Goal: Task Accomplishment & Management: Manage account settings

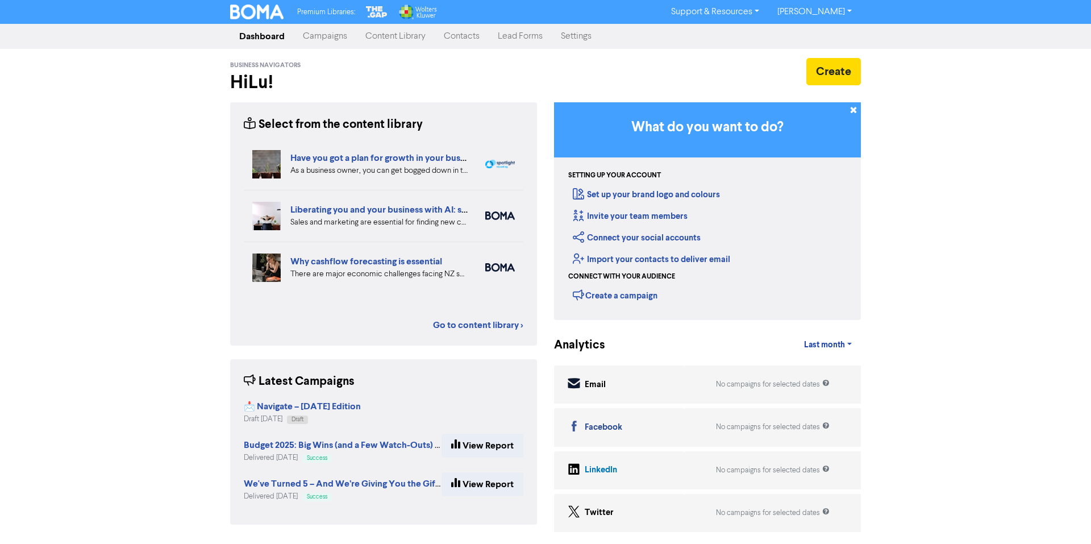
click at [581, 38] on link "Settings" at bounding box center [576, 36] width 49 height 23
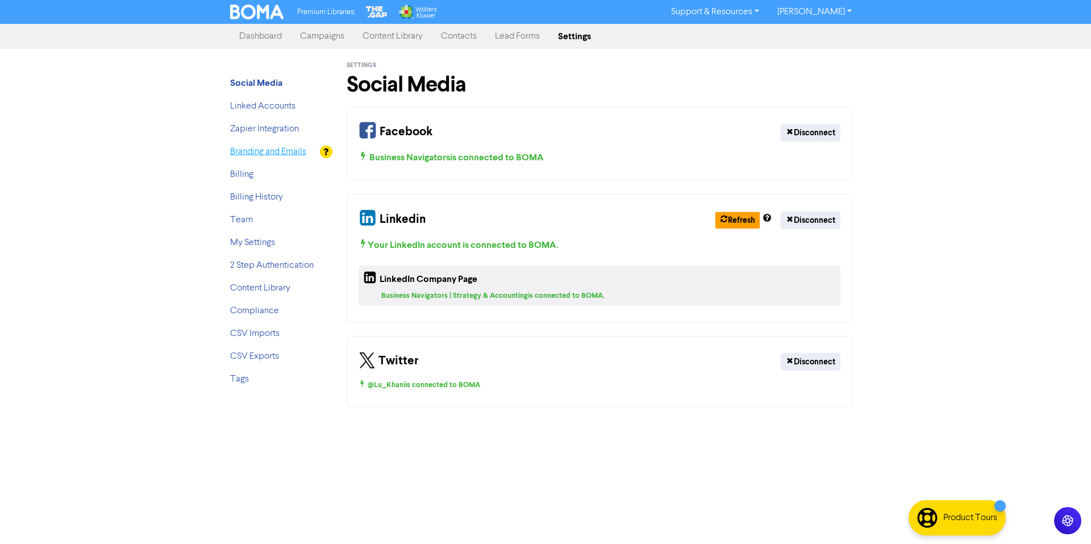
click at [246, 155] on link "Branding and Emails" at bounding box center [268, 151] width 76 height 9
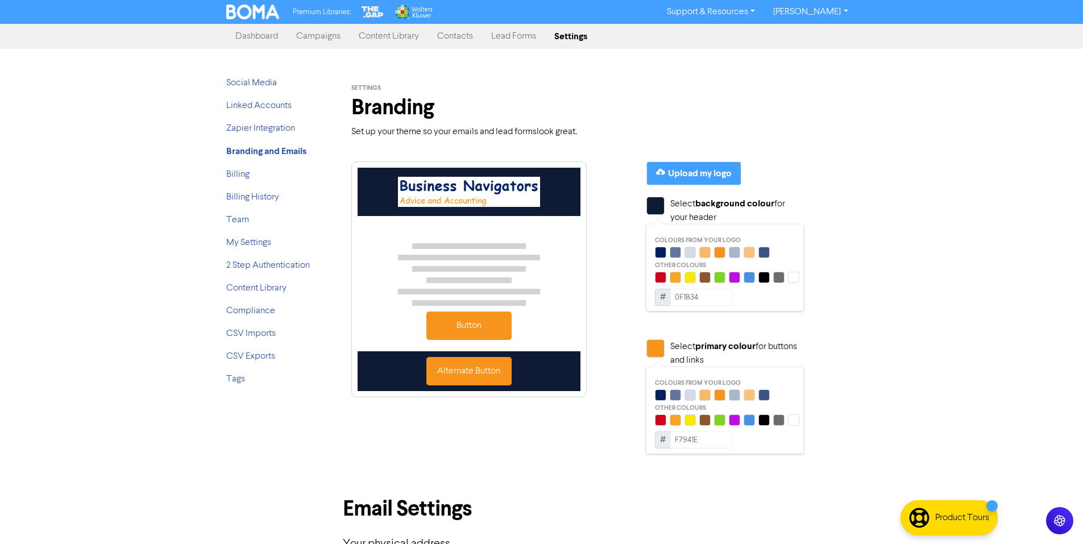
click at [484, 213] on div at bounding box center [468, 192] width 223 height 48
click at [722, 171] on div "Upload my logo" at bounding box center [700, 174] width 64 height 14
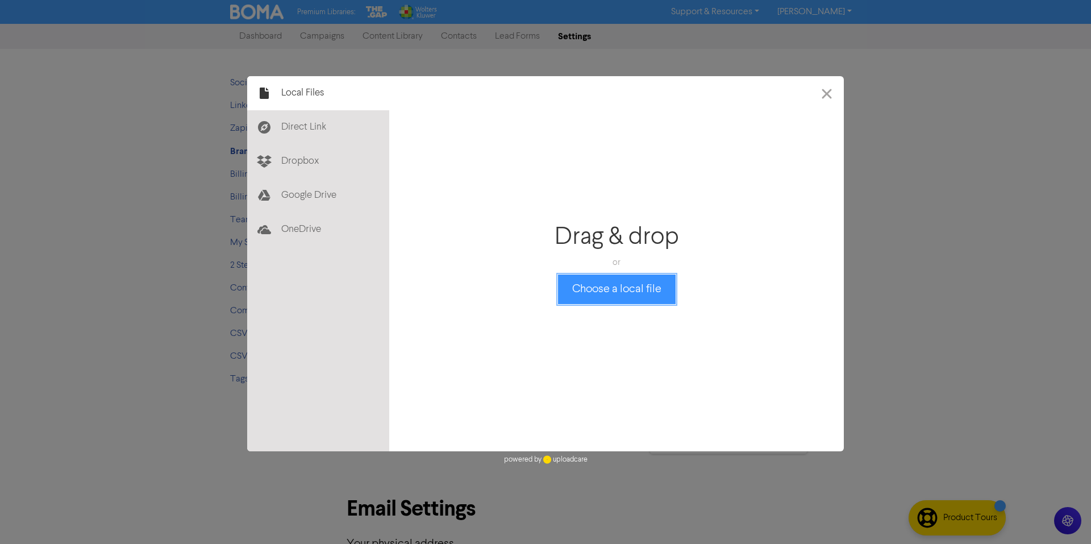
click at [603, 291] on button "Choose a local file" at bounding box center [617, 290] width 118 height 30
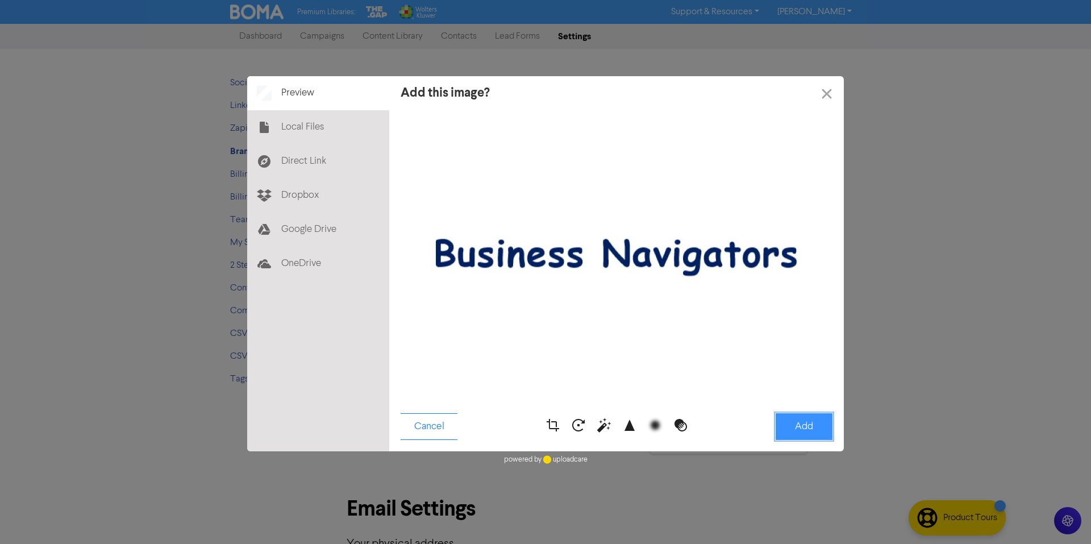
click at [791, 428] on button "Add" at bounding box center [804, 426] width 57 height 27
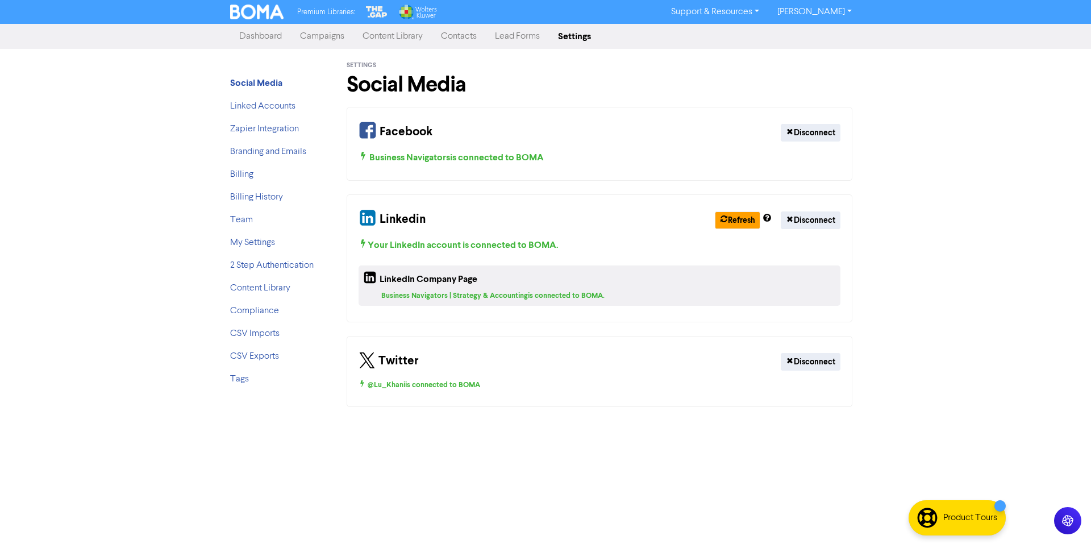
click at [319, 39] on link "Campaigns" at bounding box center [322, 36] width 63 height 23
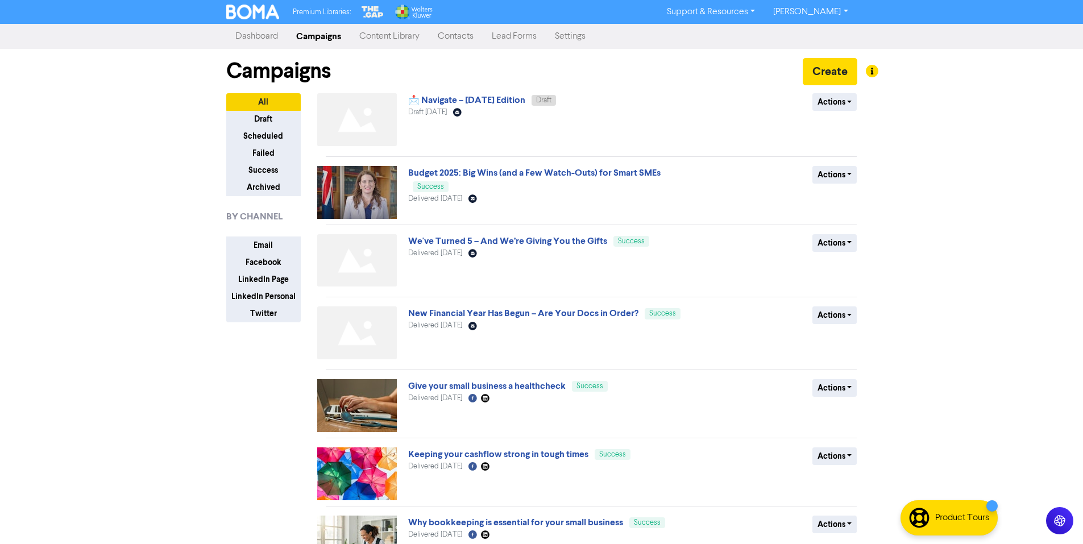
click at [253, 40] on link "Dashboard" at bounding box center [256, 36] width 61 height 23
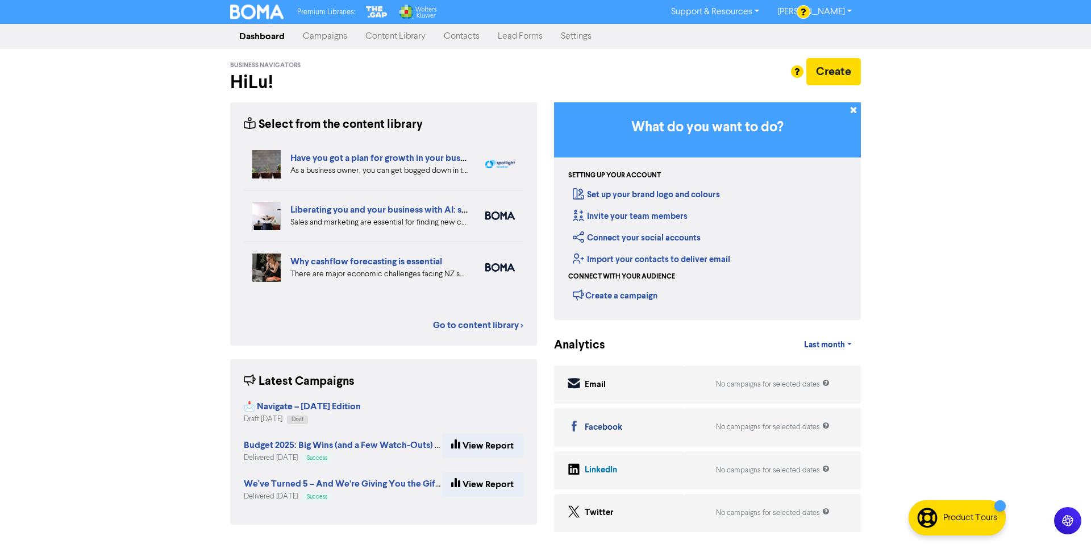
click at [566, 36] on link "Settings" at bounding box center [576, 36] width 49 height 23
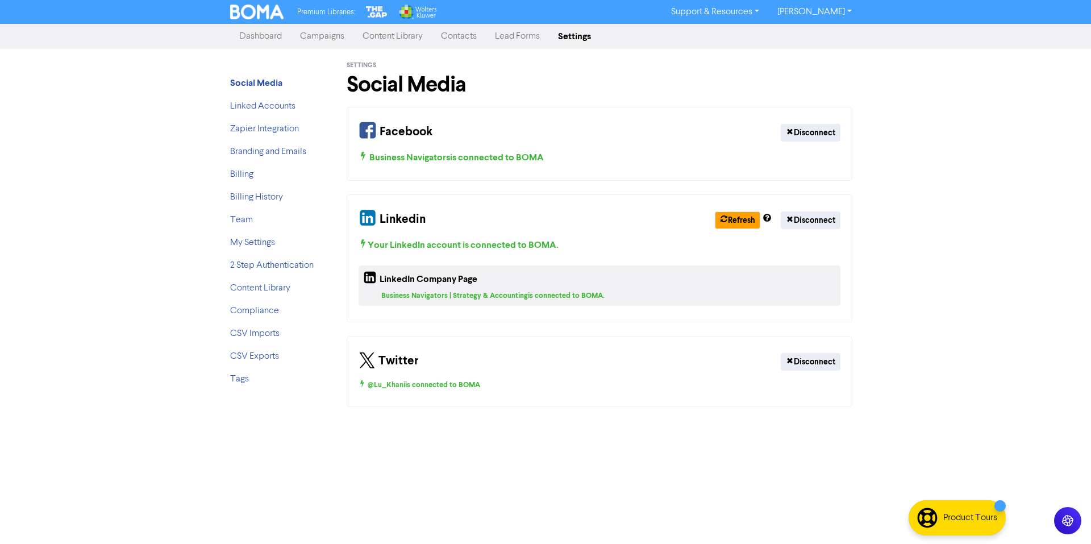
click at [323, 41] on link "Campaigns" at bounding box center [322, 36] width 63 height 23
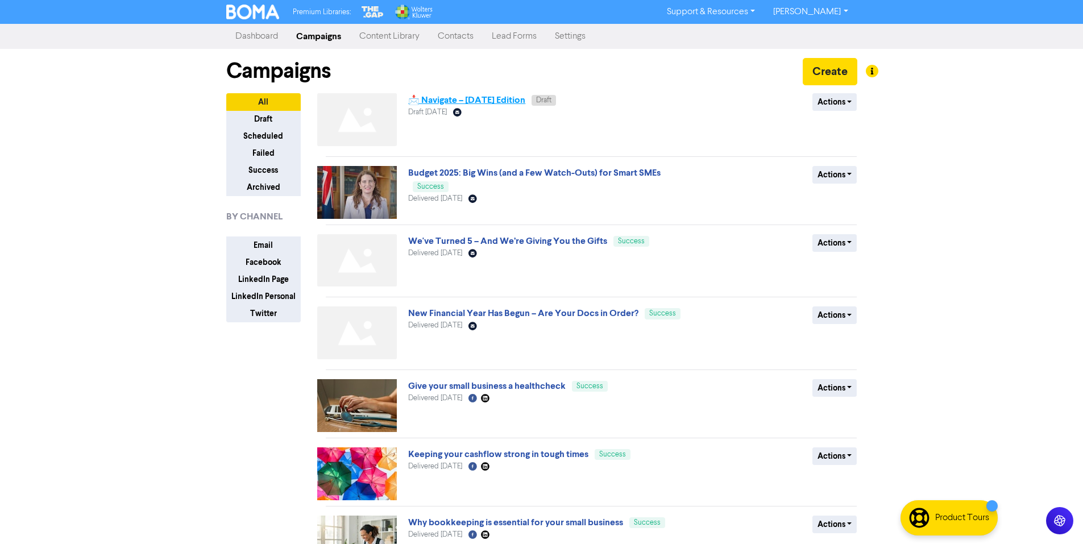
click at [496, 102] on link "📩 Navigate – [DATE] Edition" at bounding box center [466, 99] width 117 height 11
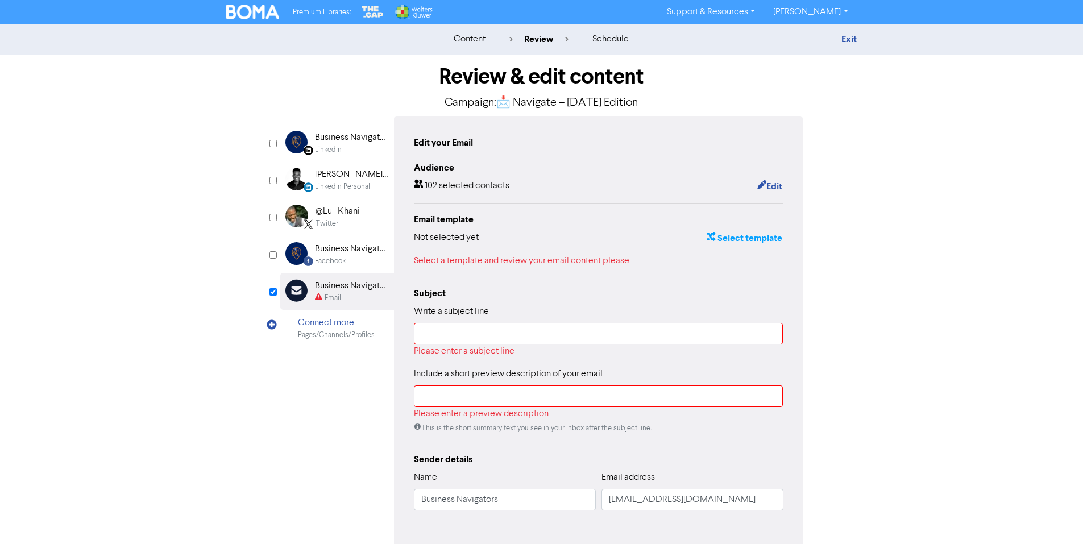
click at [733, 239] on button "Select template" at bounding box center [744, 238] width 77 height 15
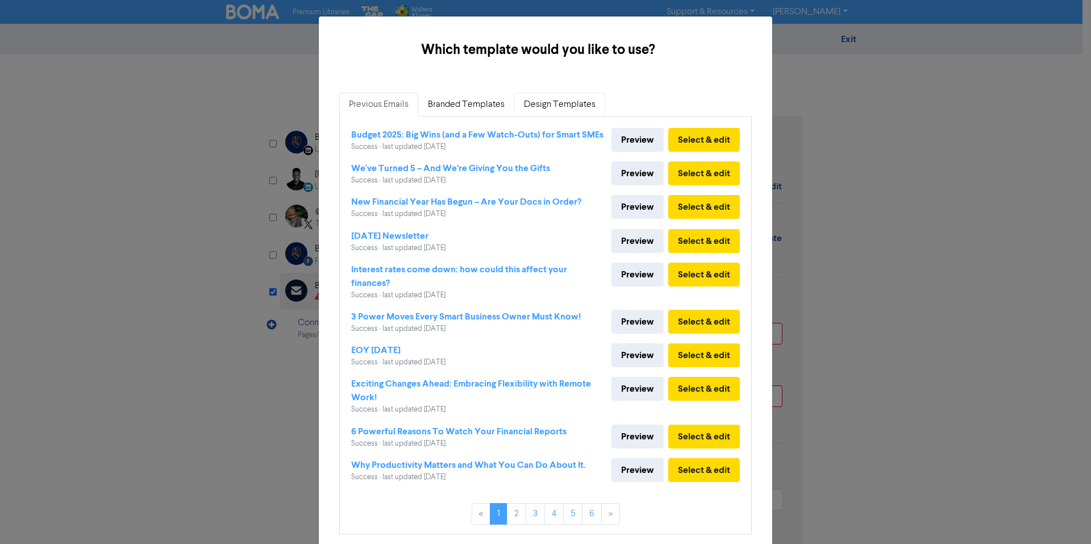
click at [548, 112] on link "Design Templates" at bounding box center [559, 105] width 91 height 24
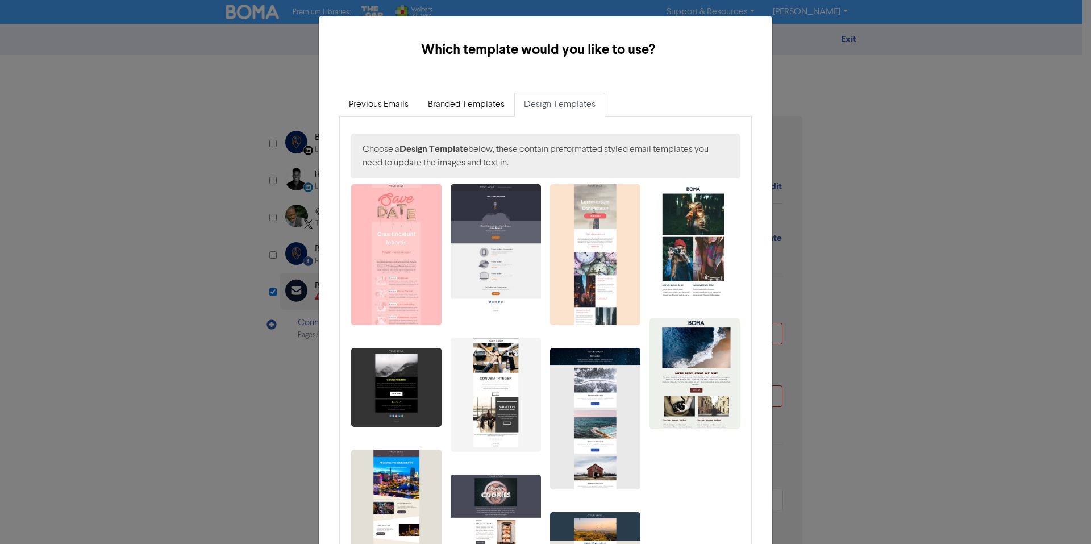
click at [480, 92] on div "Previous Emails Branded Templates Design Templates Budget 2025: Big Wins (and a…" at bounding box center [545, 441] width 431 height 715
click at [485, 103] on link "Branded Templates" at bounding box center [466, 105] width 96 height 24
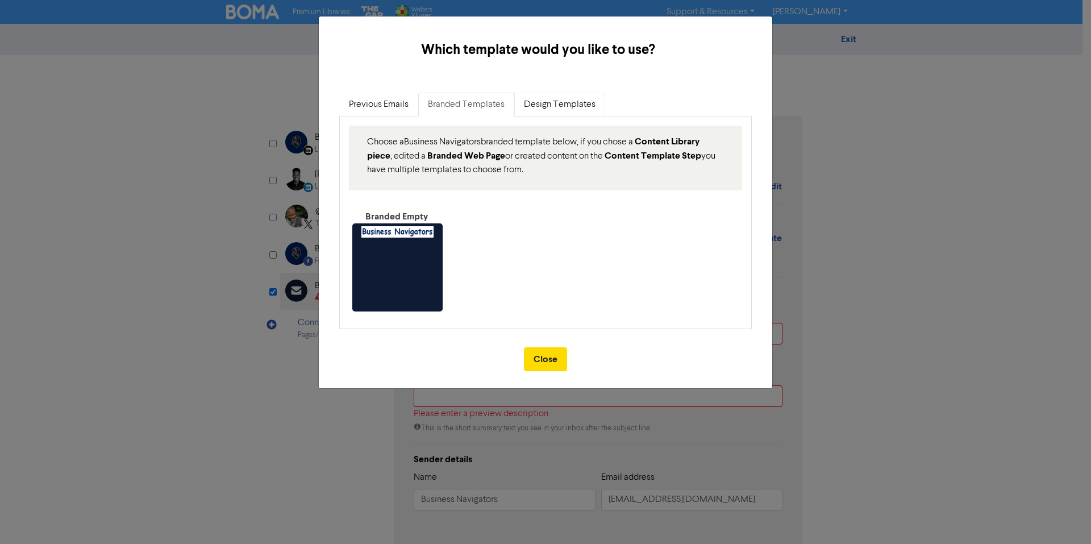
click at [544, 107] on link "Design Templates" at bounding box center [559, 105] width 91 height 24
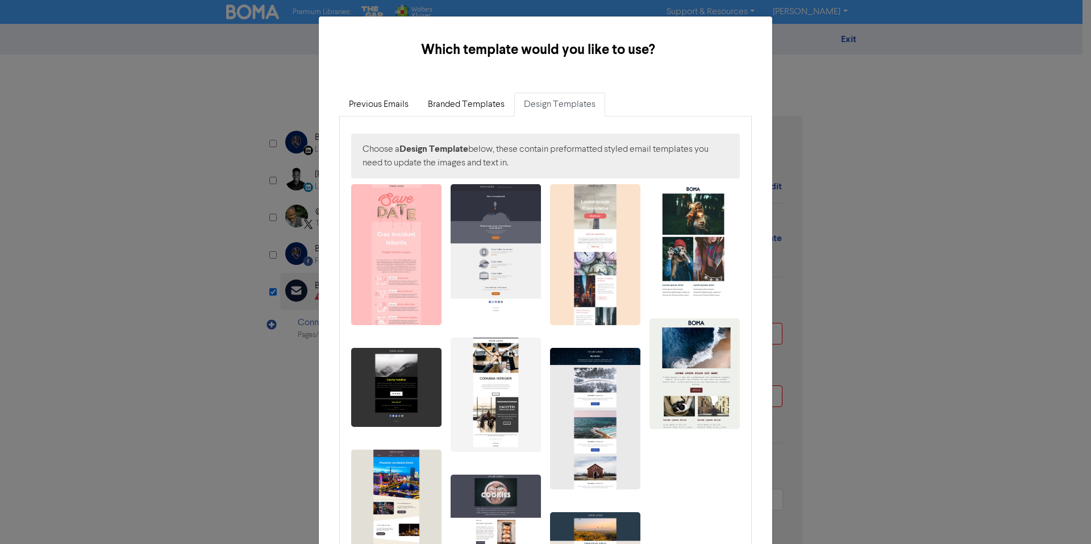
scroll to position [57, 0]
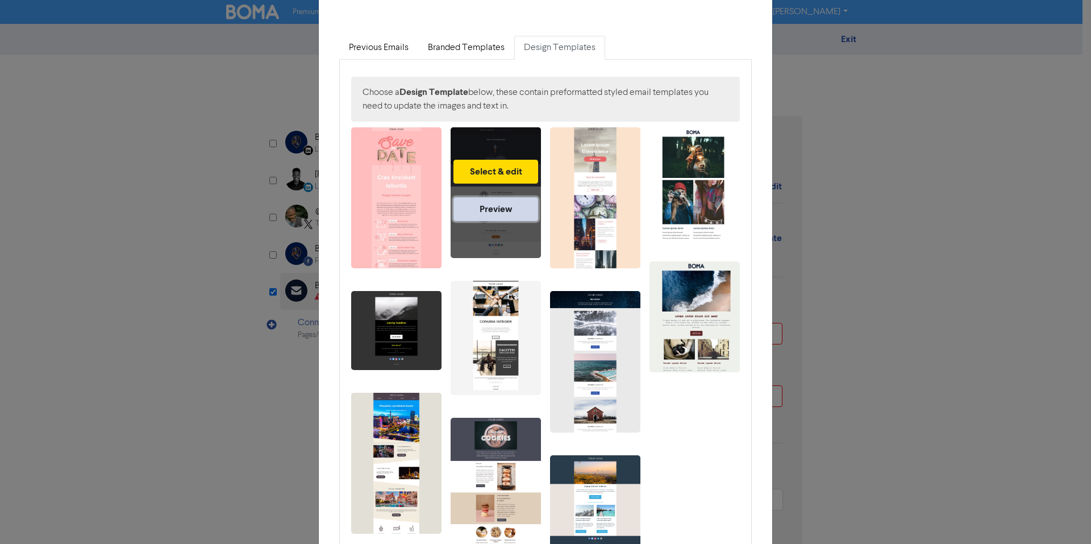
click at [500, 210] on link "Preview" at bounding box center [496, 209] width 85 height 24
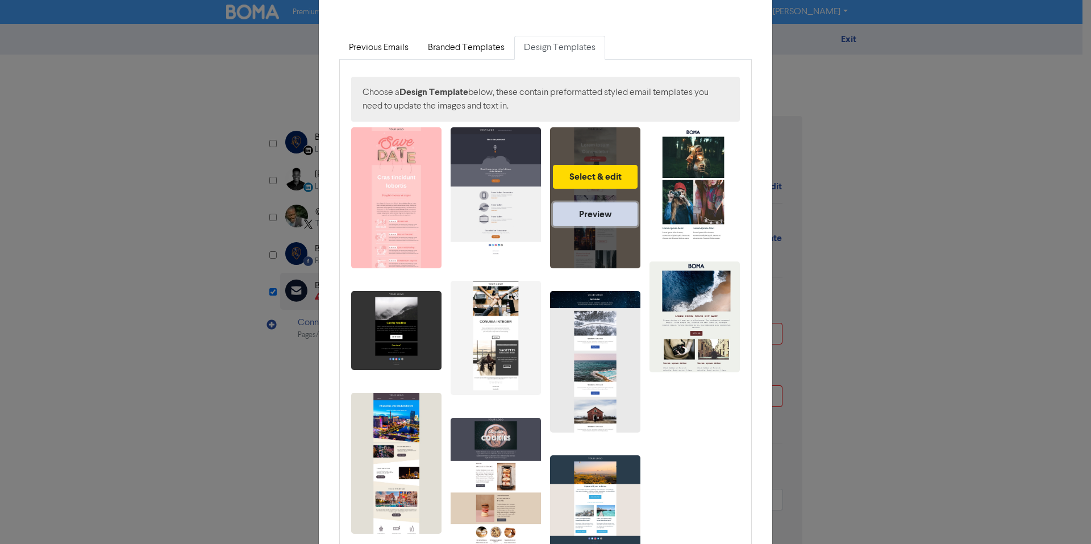
click at [584, 212] on link "Preview" at bounding box center [595, 214] width 85 height 24
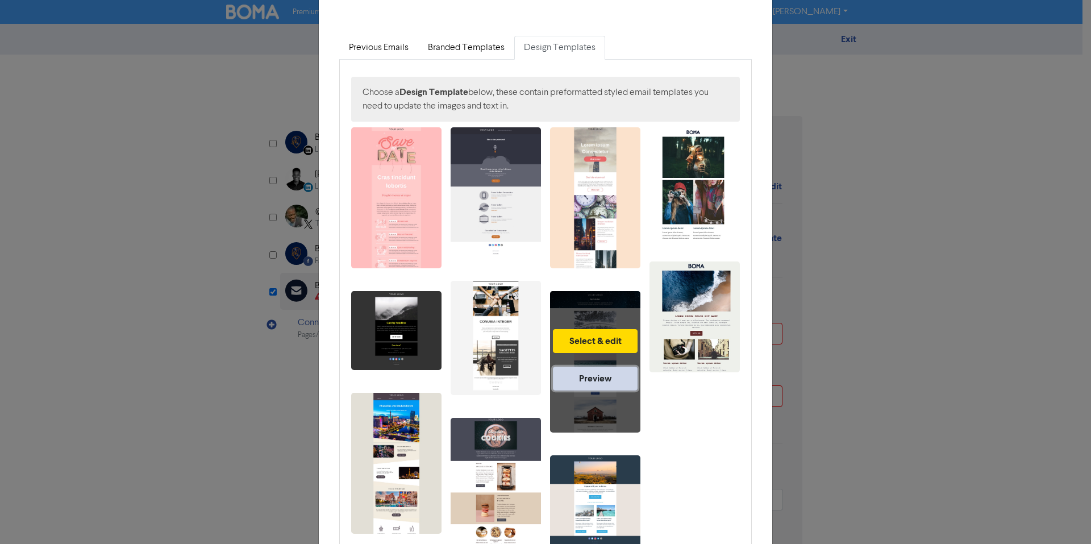
click at [589, 374] on link "Preview" at bounding box center [595, 379] width 85 height 24
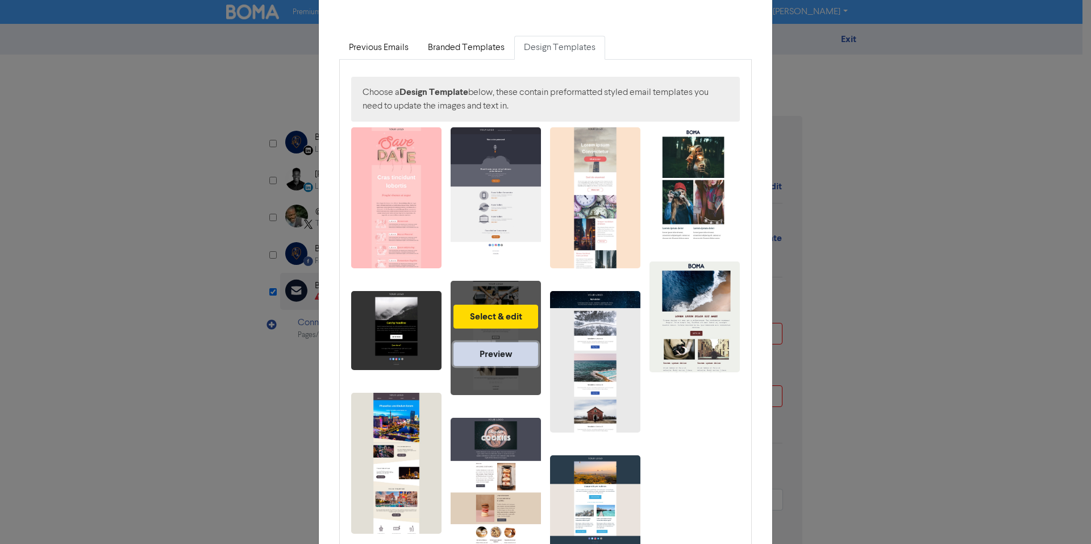
click at [482, 355] on link "Preview" at bounding box center [496, 354] width 85 height 24
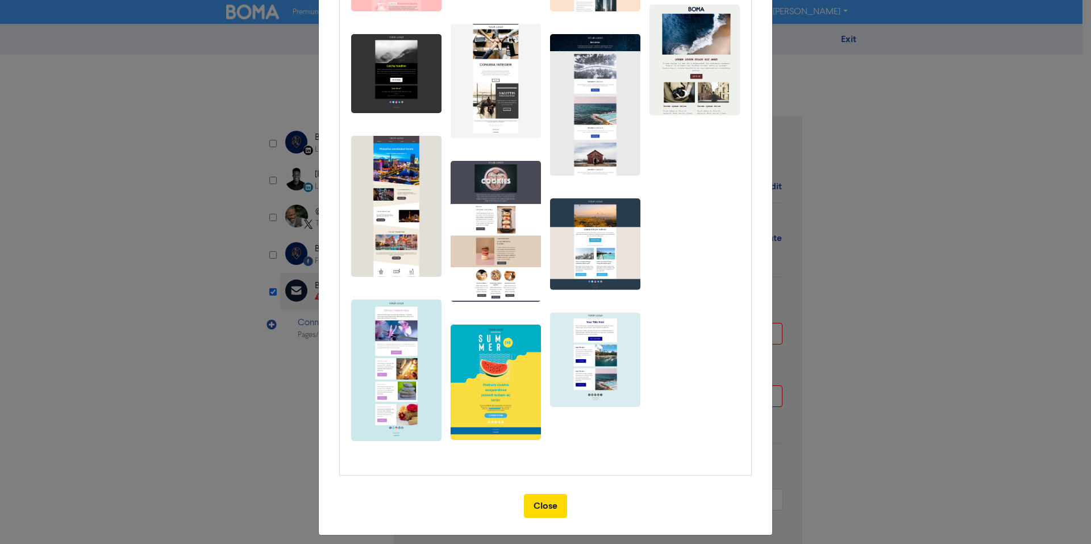
scroll to position [317, 0]
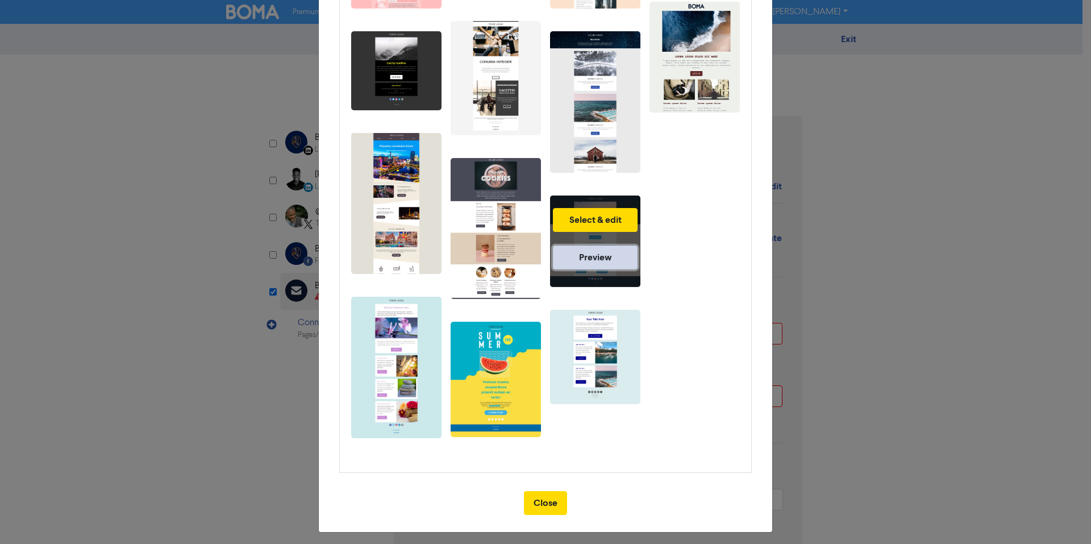
click at [602, 251] on link "Preview" at bounding box center [595, 258] width 85 height 24
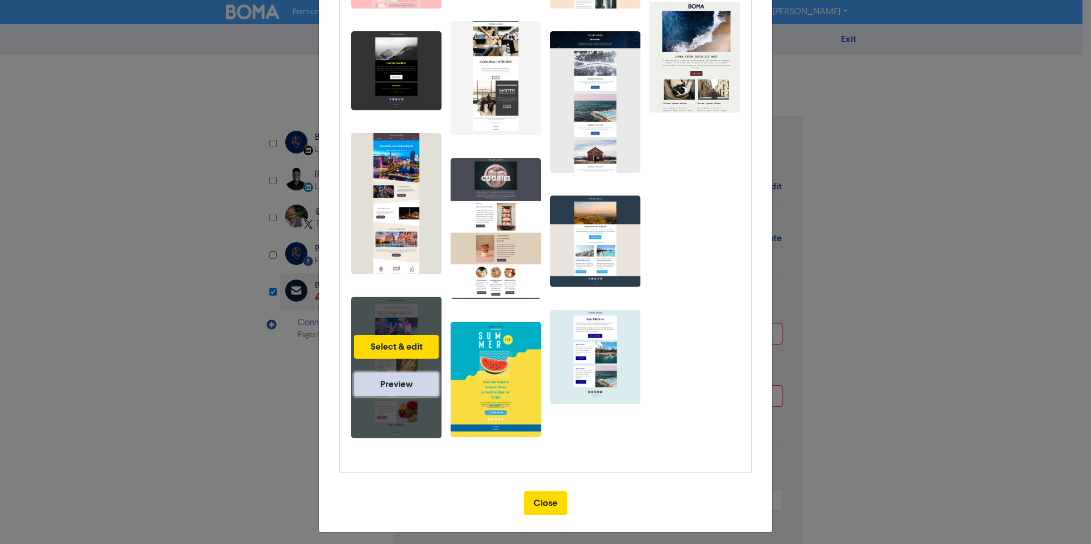
click at [406, 381] on link "Preview" at bounding box center [396, 384] width 85 height 24
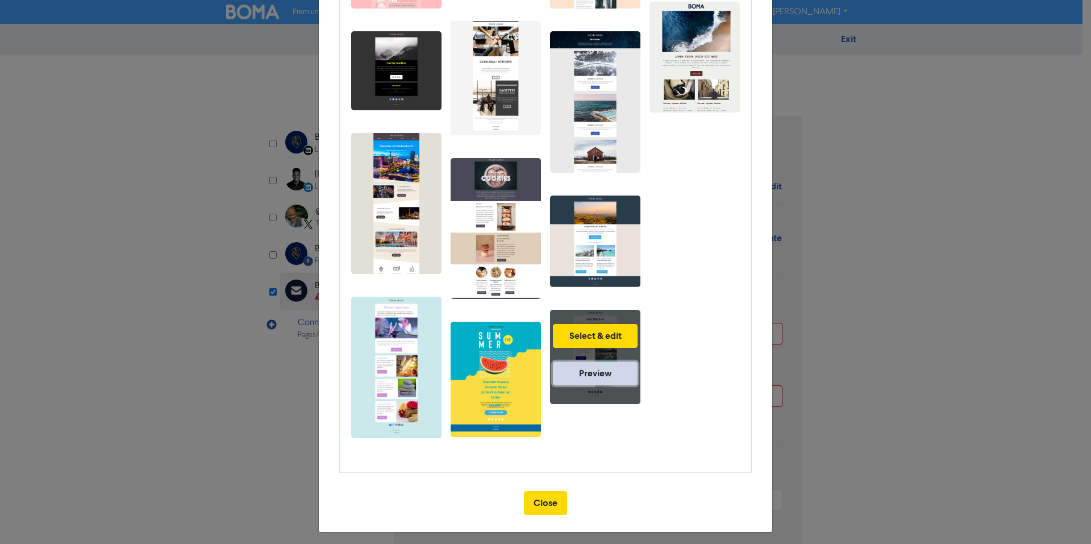
click at [595, 373] on link "Preview" at bounding box center [595, 373] width 85 height 24
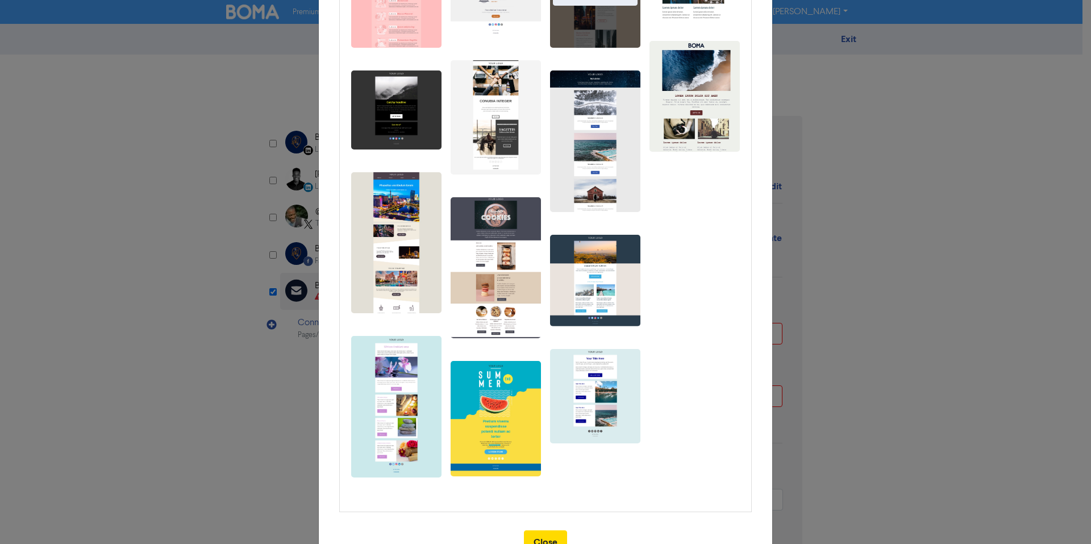
scroll to position [32, 0]
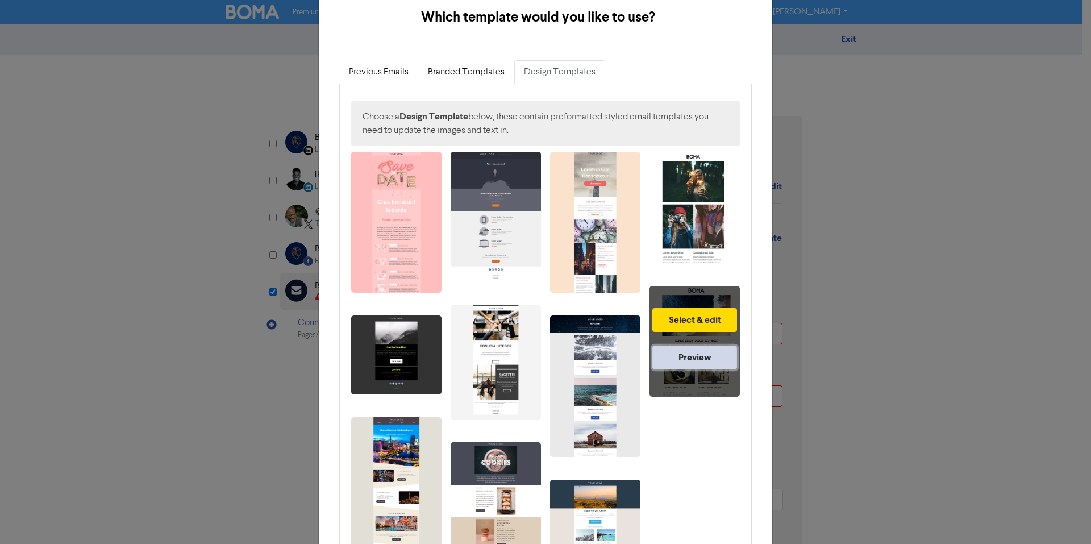
click at [692, 358] on link "Preview" at bounding box center [694, 358] width 85 height 24
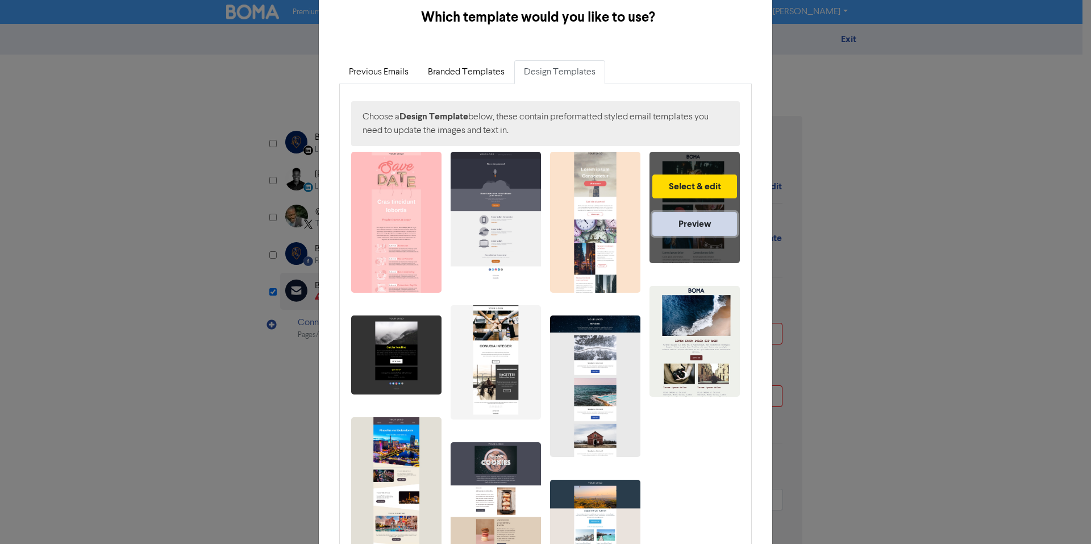
click at [695, 225] on link "Preview" at bounding box center [694, 224] width 85 height 24
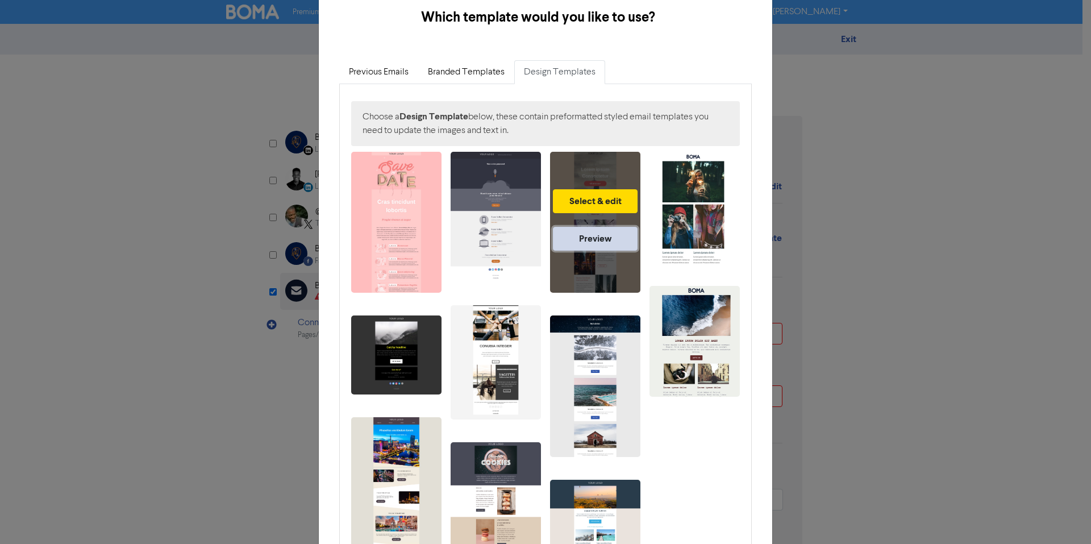
click at [587, 239] on link "Preview" at bounding box center [595, 239] width 85 height 24
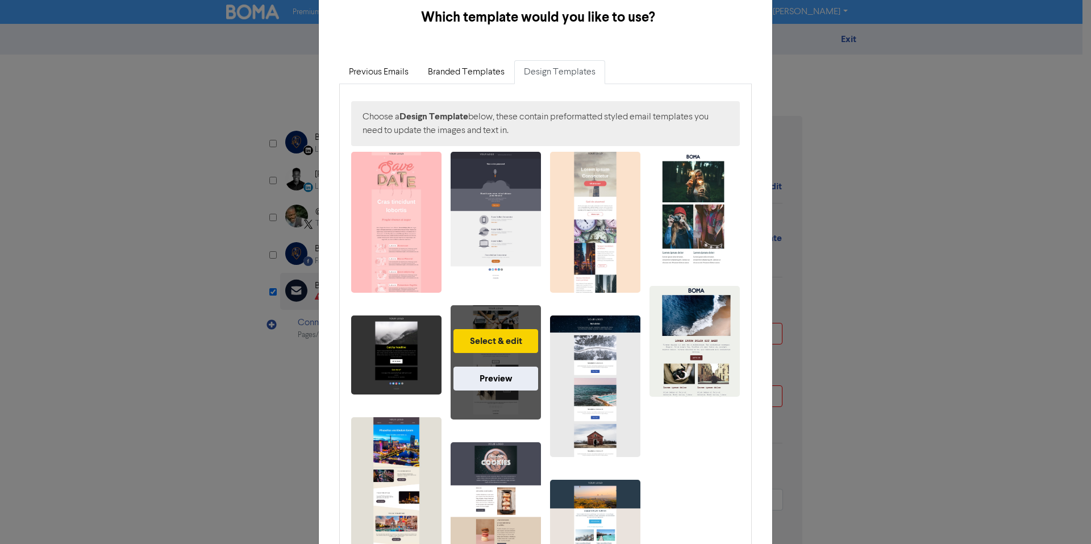
drag, startPoint x: 574, startPoint y: 357, endPoint x: 472, endPoint y: 350, distance: 102.6
click at [472, 350] on div "Select & edit Preview Select & edit Preview Select & edit Preview Select & edit…" at bounding box center [545, 448] width 389 height 593
click at [495, 379] on link "Preview" at bounding box center [496, 379] width 85 height 24
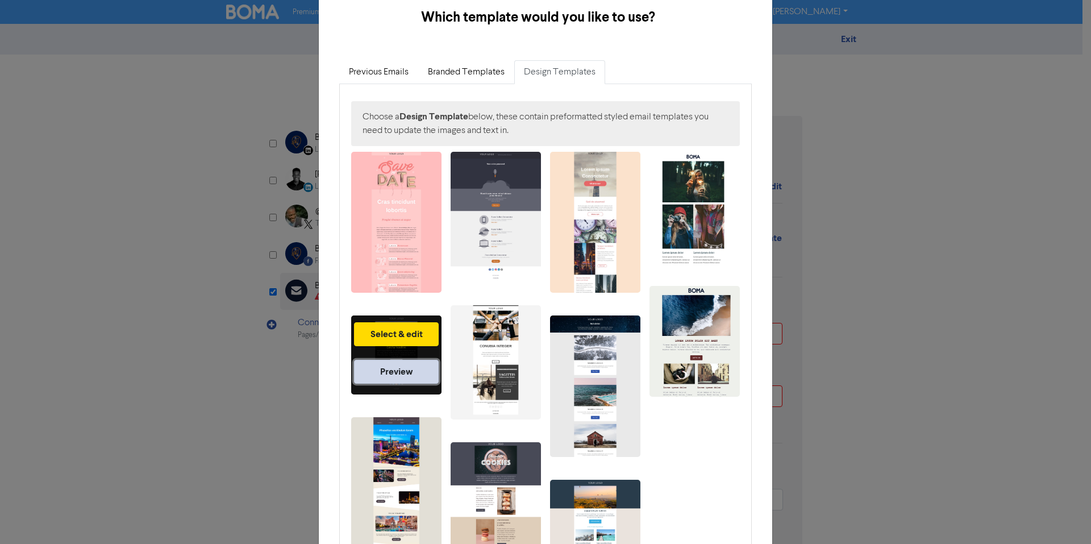
click at [388, 368] on link "Preview" at bounding box center [396, 372] width 85 height 24
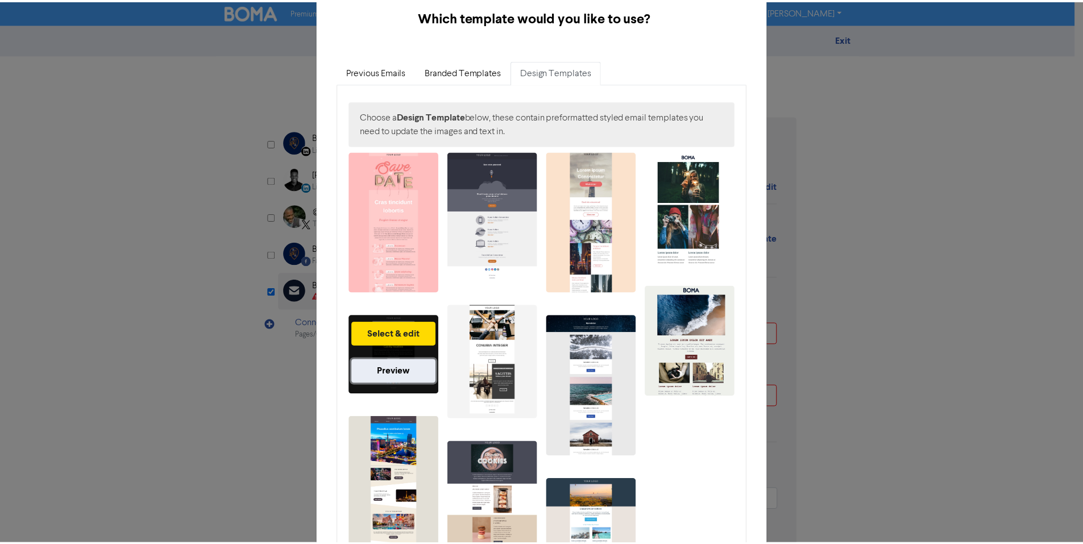
scroll to position [203, 0]
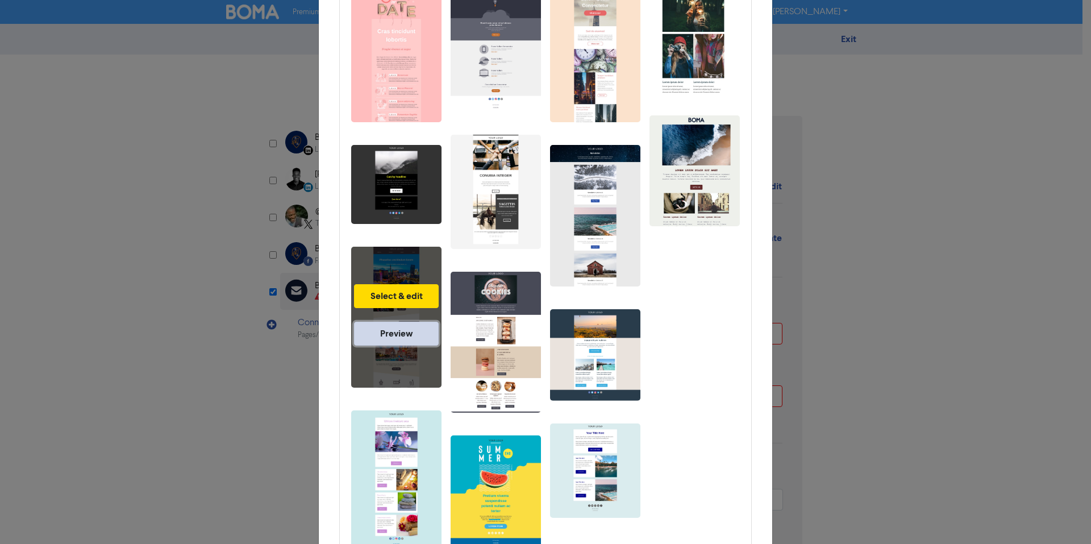
click at [380, 340] on link "Preview" at bounding box center [396, 334] width 85 height 24
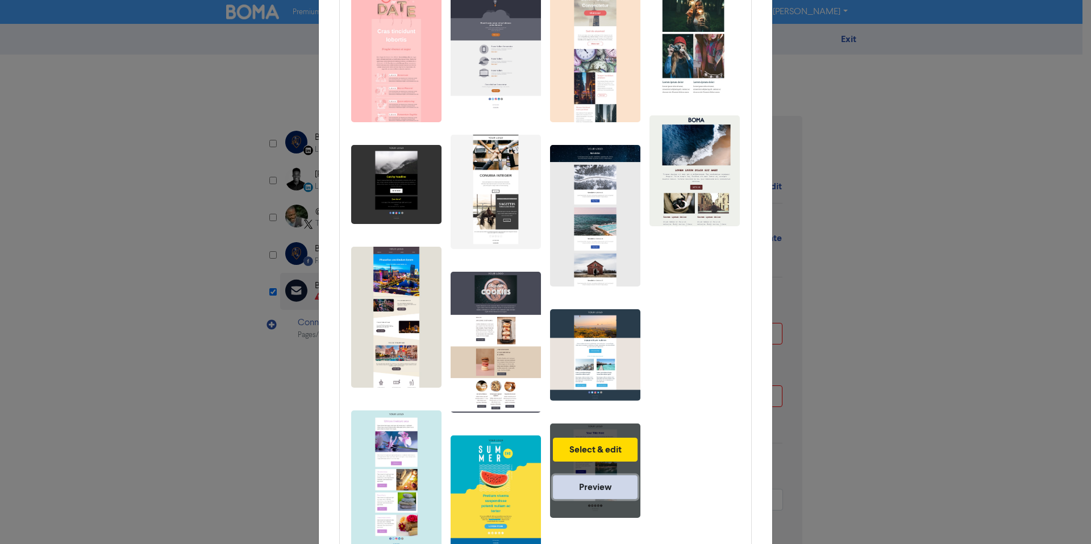
click at [583, 487] on link "Preview" at bounding box center [595, 487] width 85 height 24
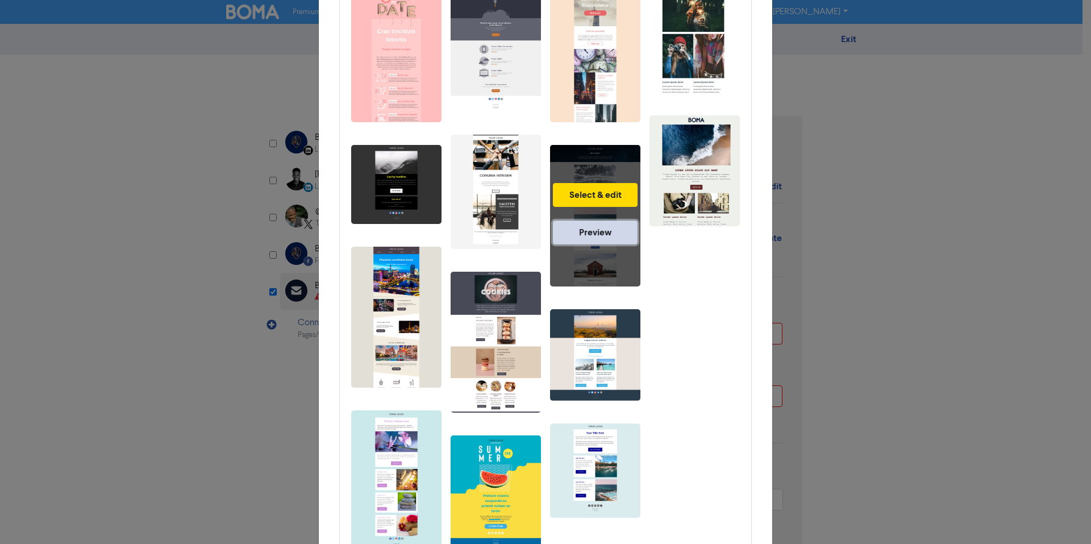
click at [592, 235] on link "Preview" at bounding box center [595, 233] width 85 height 24
click at [568, 189] on button "Select & edit" at bounding box center [595, 195] width 85 height 24
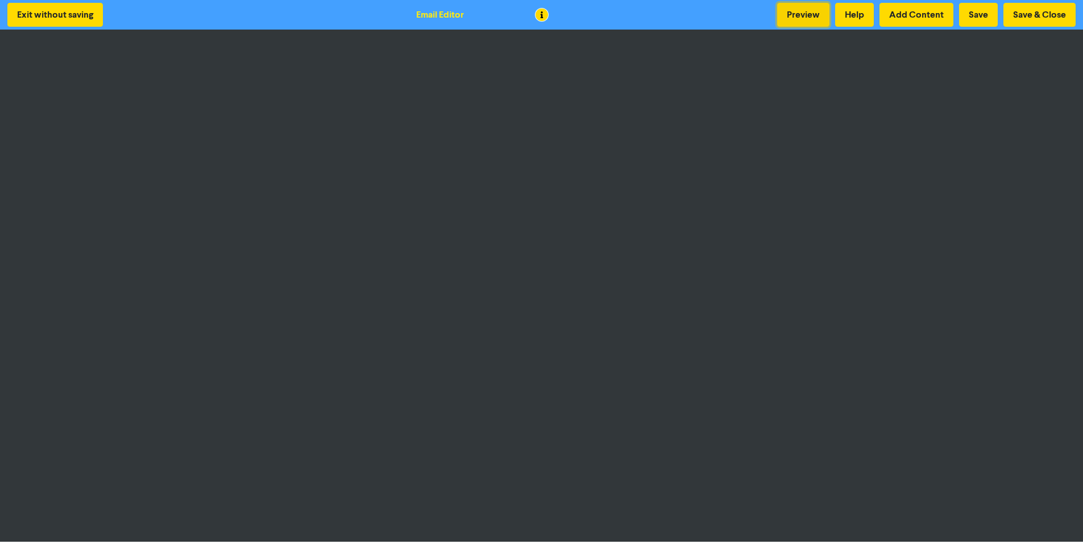
drag, startPoint x: 63, startPoint y: 15, endPoint x: 806, endPoint y: 4, distance: 743.5
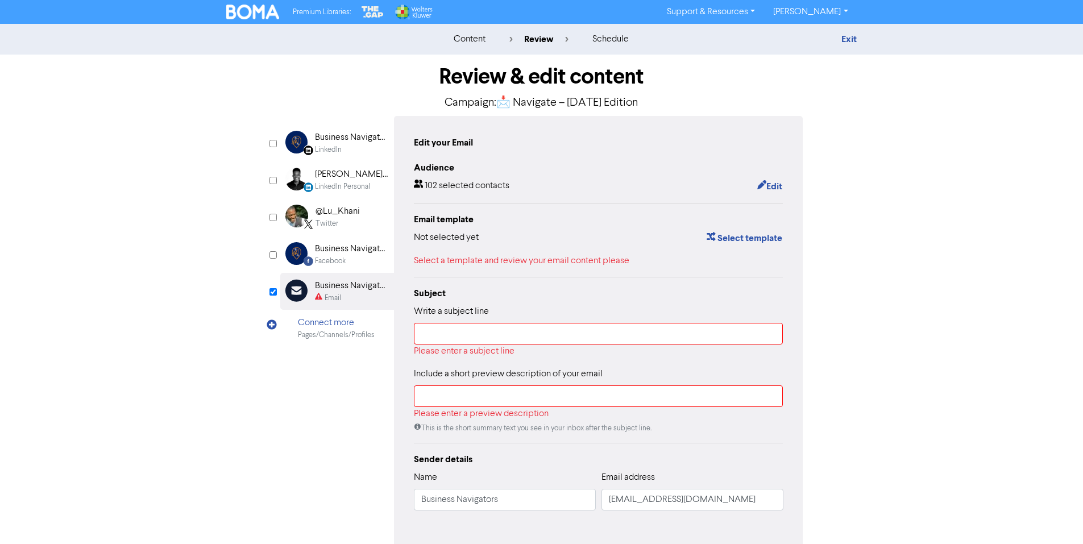
click at [250, 15] on img at bounding box center [252, 12] width 53 height 15
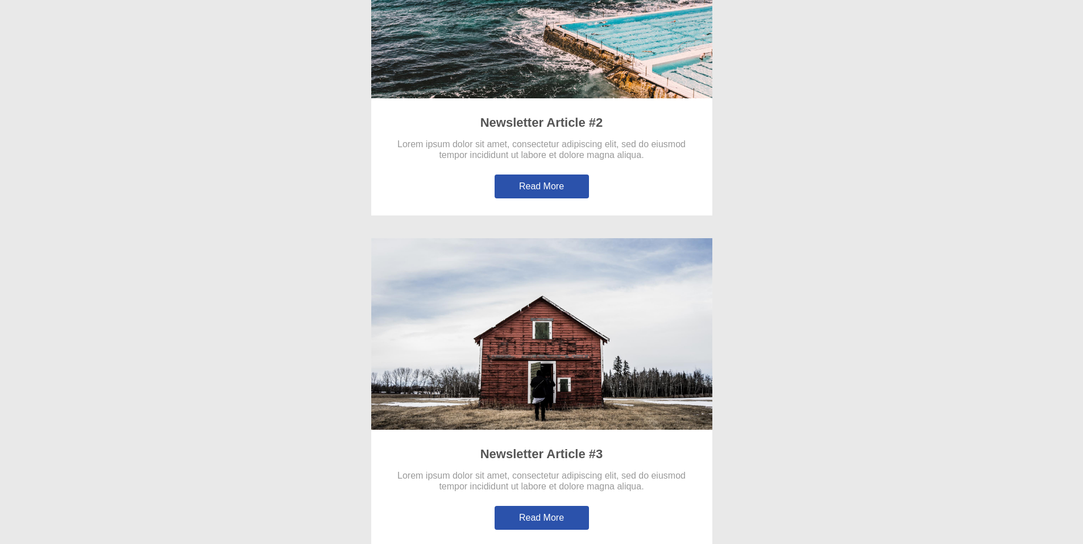
scroll to position [709, 0]
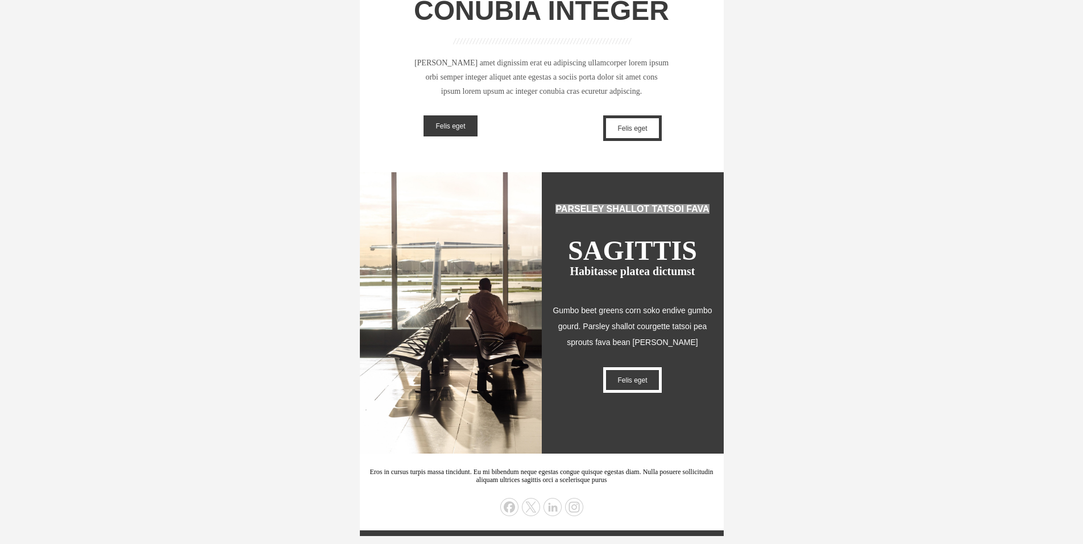
scroll to position [333, 0]
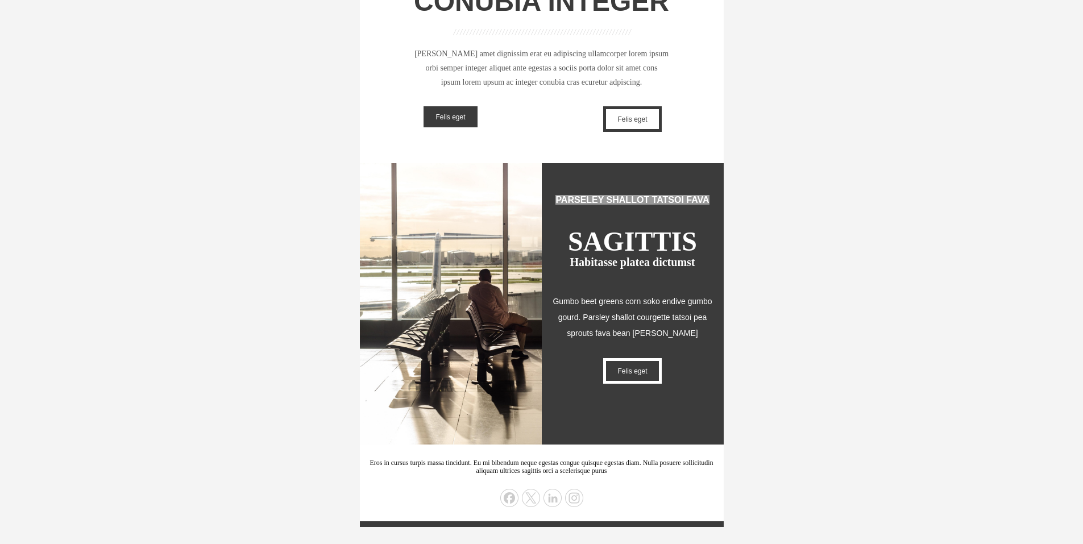
click at [630, 118] on span "Felis eget" at bounding box center [632, 119] width 30 height 8
click at [438, 117] on span "Felis eget" at bounding box center [450, 117] width 30 height 8
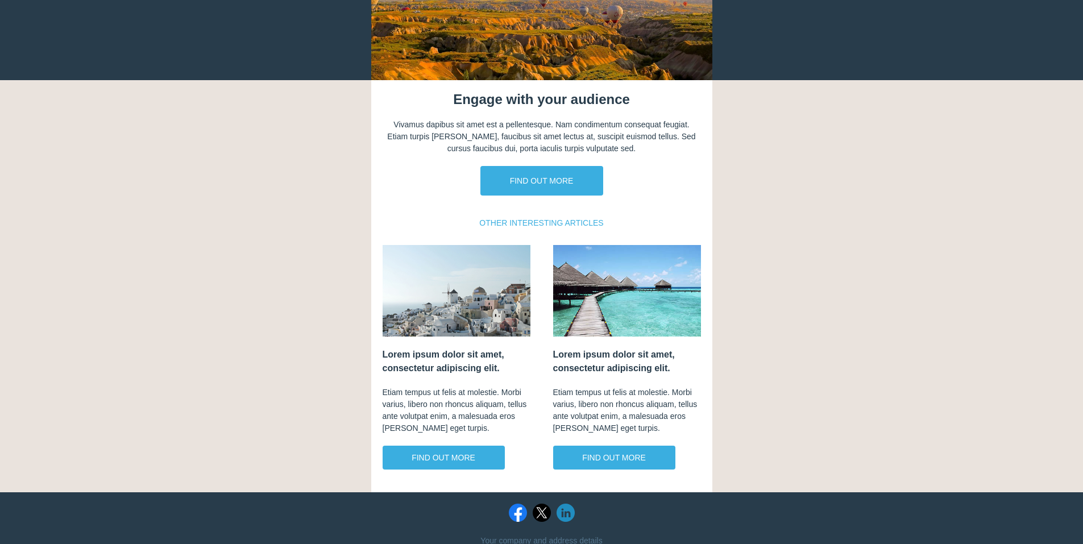
scroll to position [171, 0]
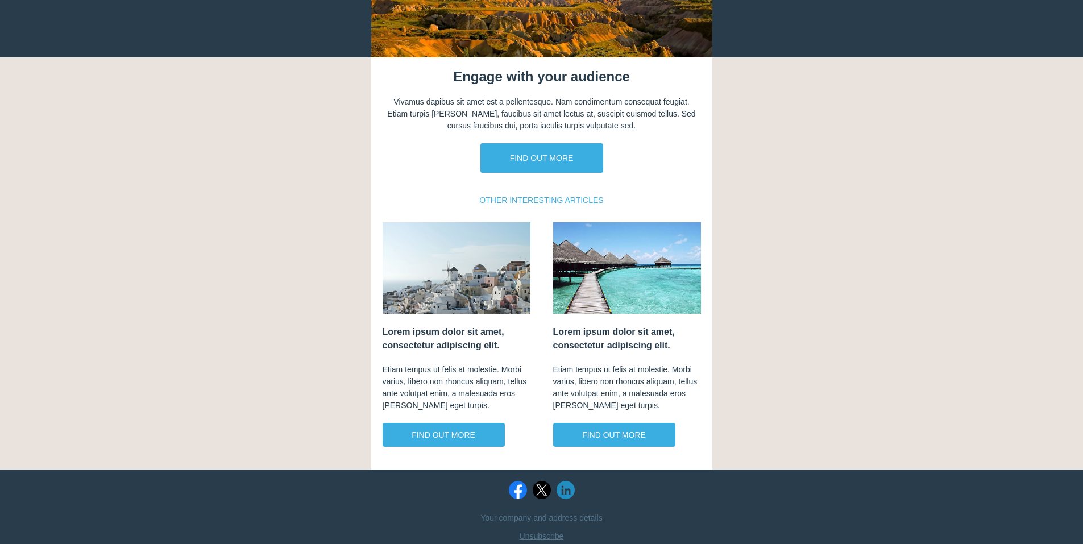
click at [548, 194] on div "OTHER INTERESTING ARTICLES" at bounding box center [541, 197] width 341 height 27
click at [549, 197] on span "OTHER INTERESTING ARTICLES" at bounding box center [541, 200] width 124 height 9
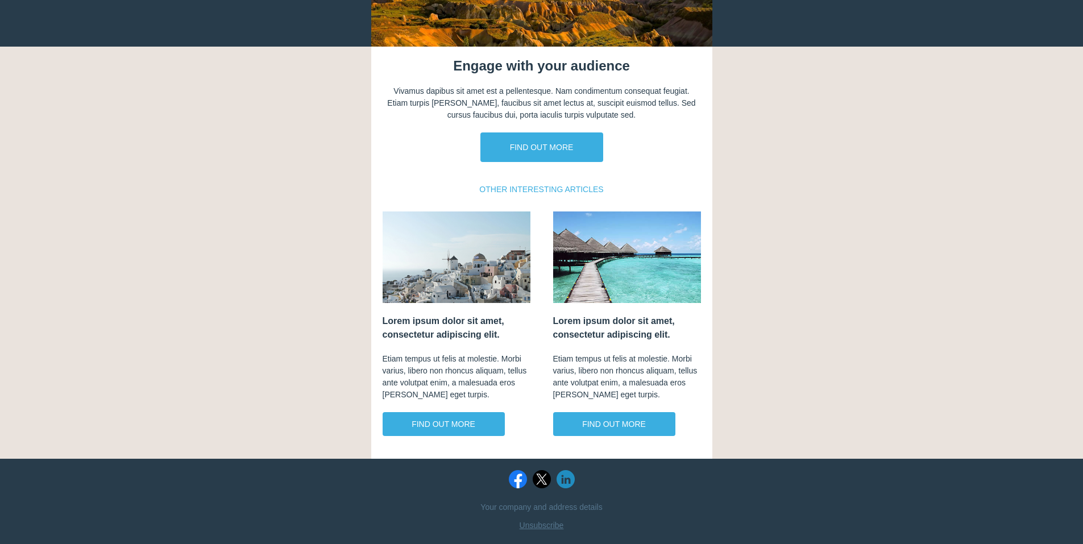
scroll to position [185, 0]
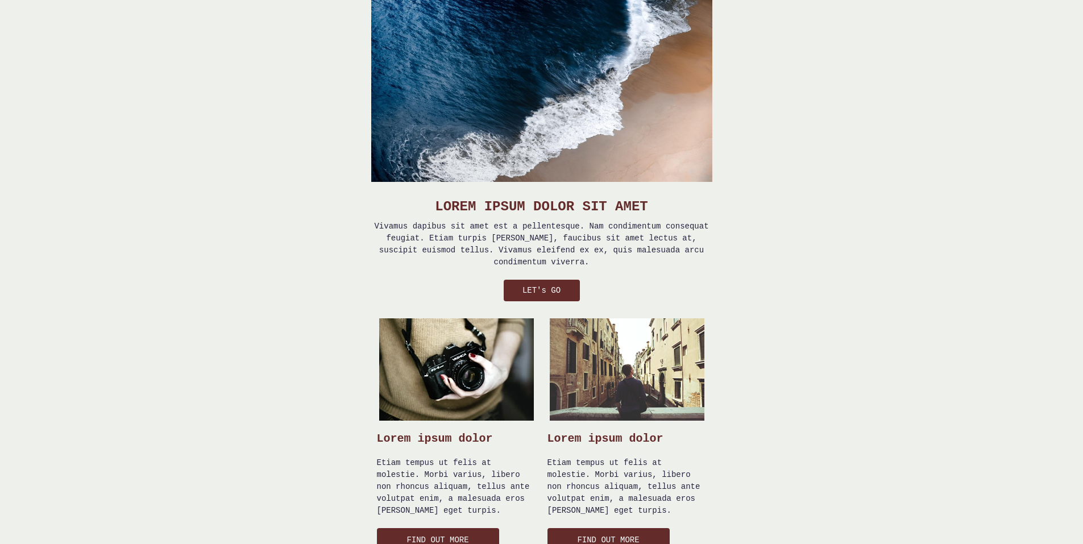
scroll to position [168, 0]
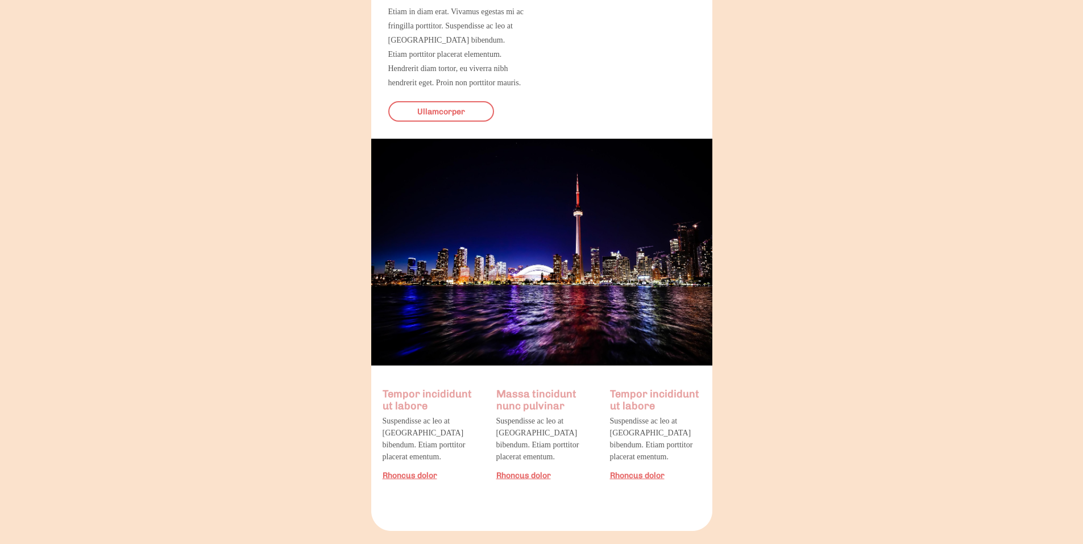
scroll to position [1023, 0]
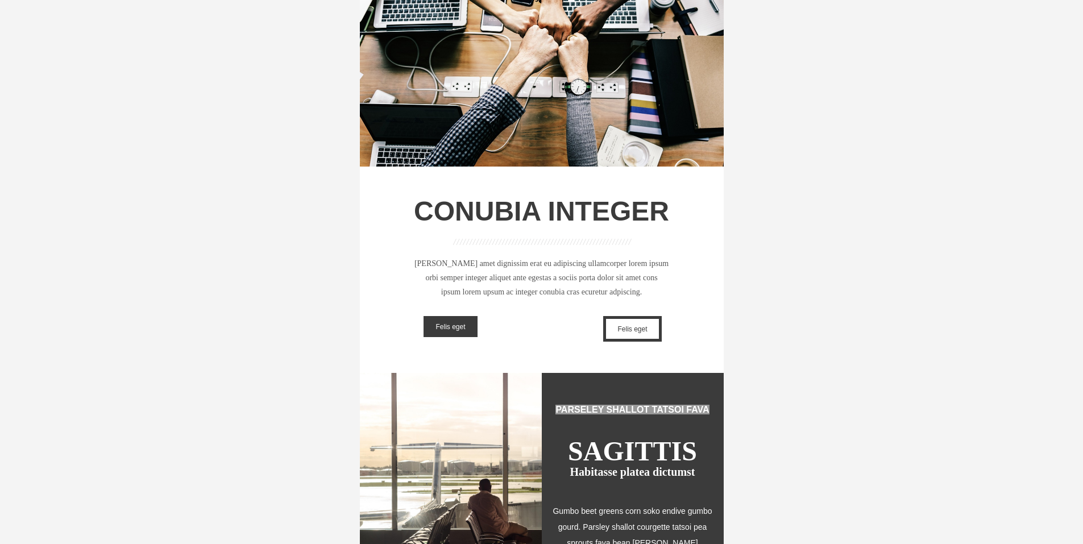
scroll to position [106, 0]
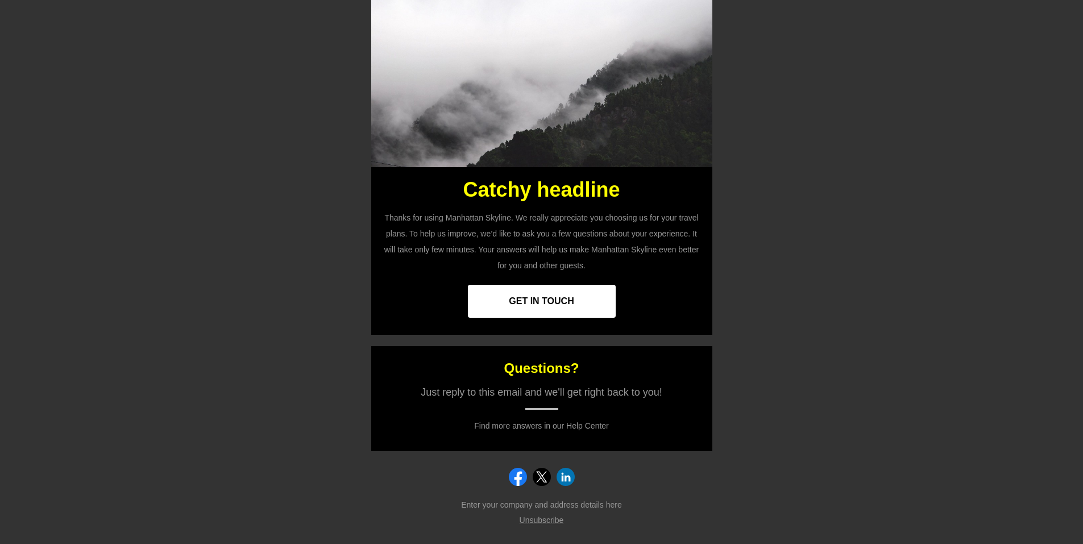
scroll to position [64, 0]
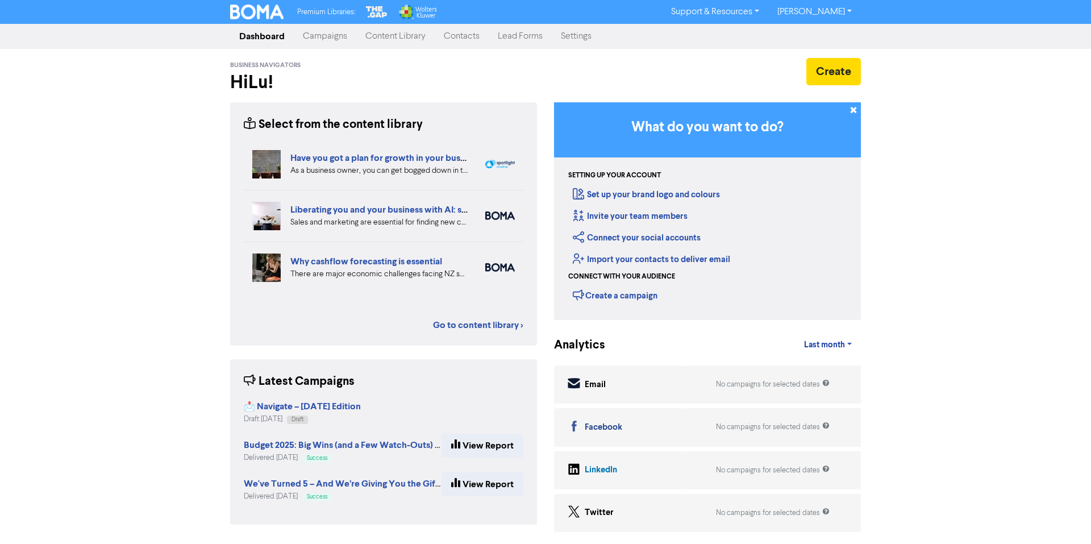
click at [840, 14] on link "[PERSON_NAME]" at bounding box center [814, 12] width 93 height 18
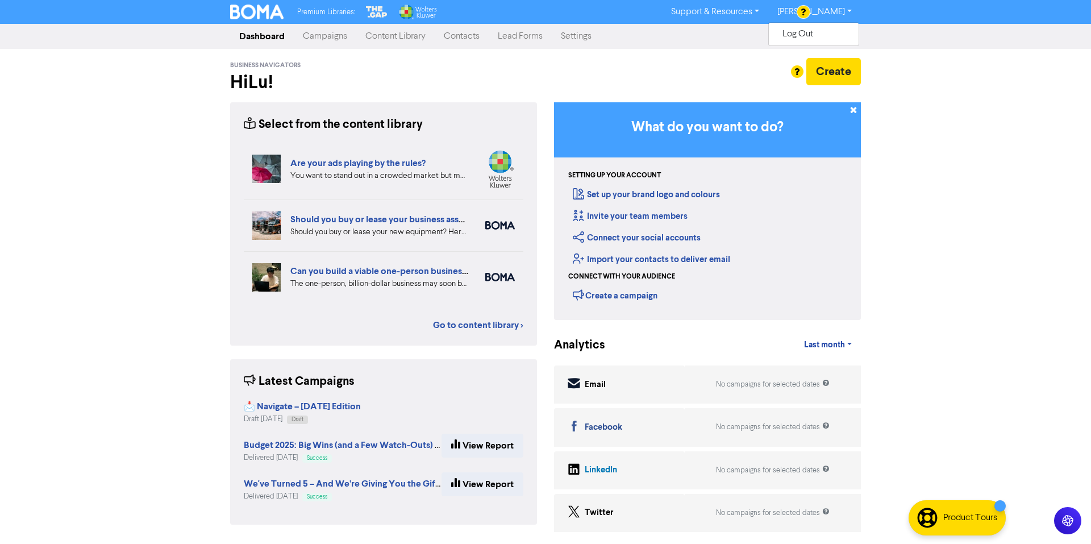
click at [589, 34] on link "Settings" at bounding box center [576, 36] width 49 height 23
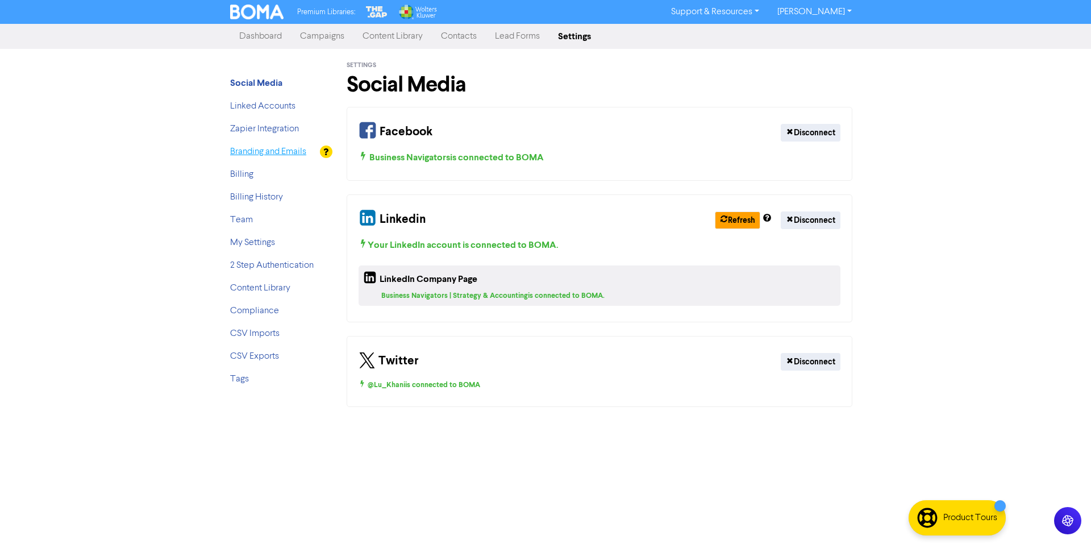
click at [243, 156] on link "Branding and Emails" at bounding box center [268, 151] width 76 height 9
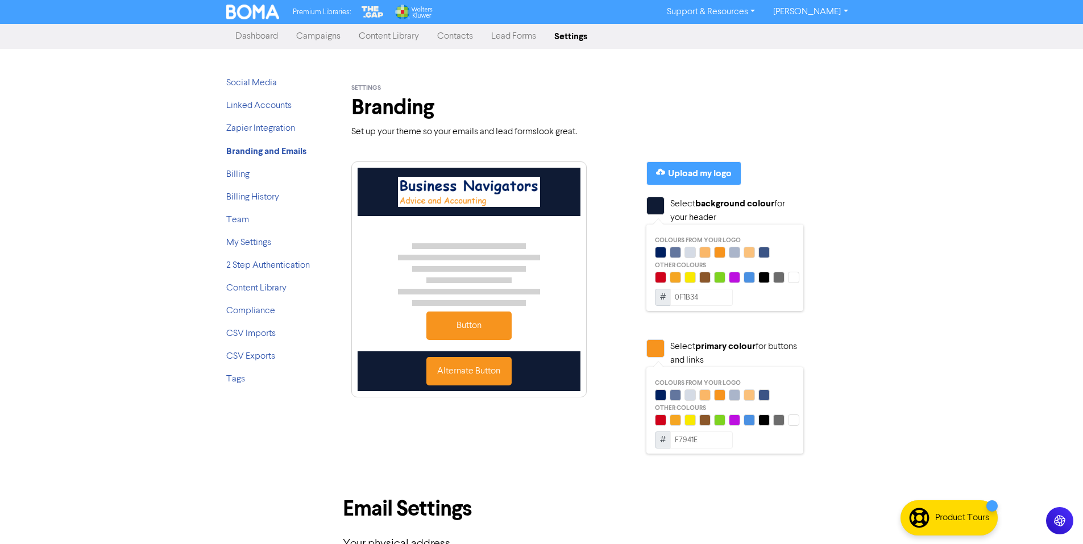
click at [514, 191] on img at bounding box center [469, 192] width 142 height 30
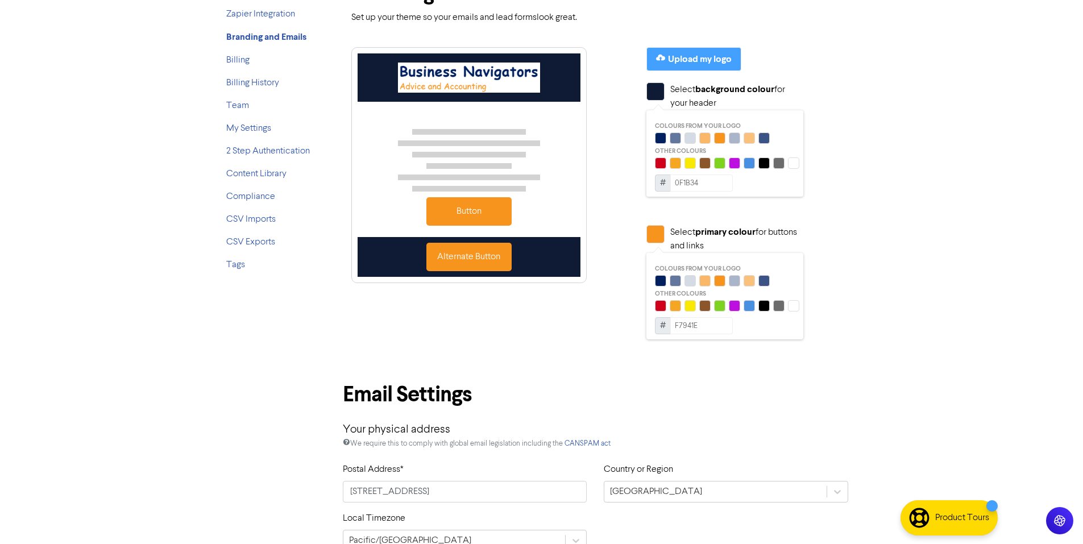
scroll to position [114, 0]
click at [255, 68] on ul "Social Media Linked Accounts Zapier Integration Branding and Emails Billing Bil…" at bounding box center [271, 121] width 91 height 319
click at [247, 63] on link "Billing" at bounding box center [237, 60] width 23 height 9
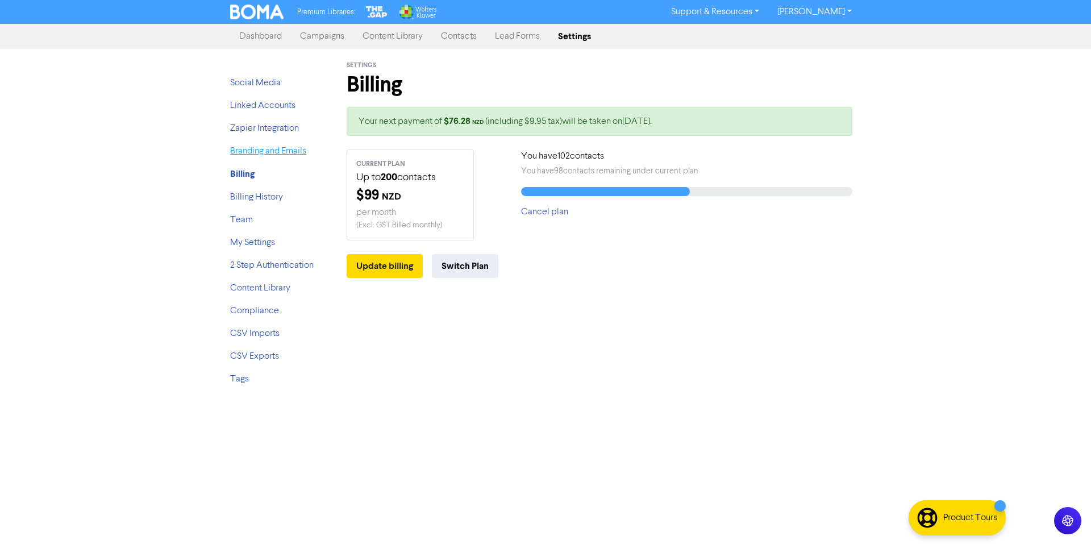
click at [277, 155] on link "Branding and Emails" at bounding box center [268, 151] width 76 height 9
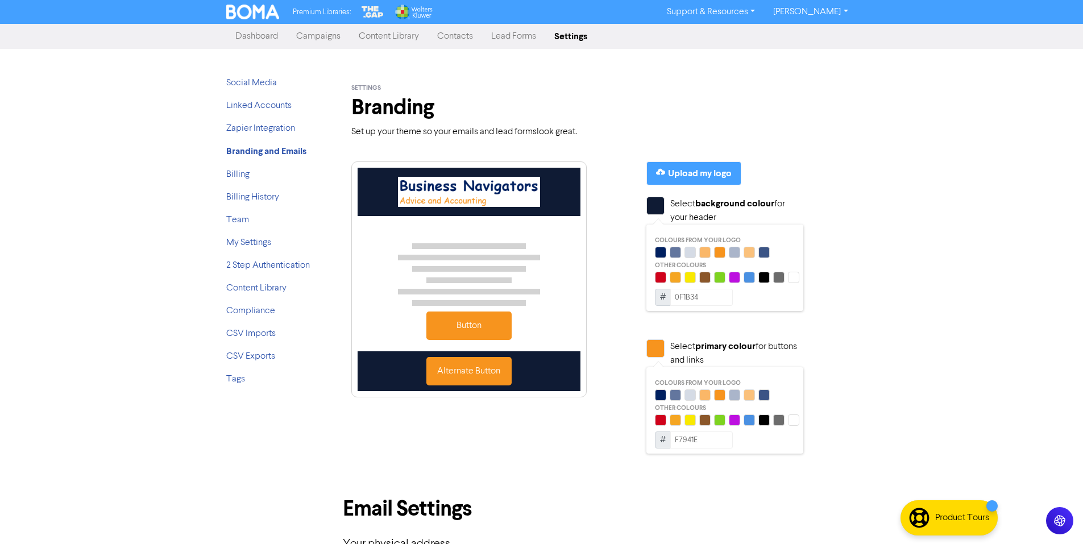
click at [265, 249] on li "My Settings" at bounding box center [271, 243] width 91 height 14
click at [264, 247] on link "My Settings" at bounding box center [248, 242] width 45 height 9
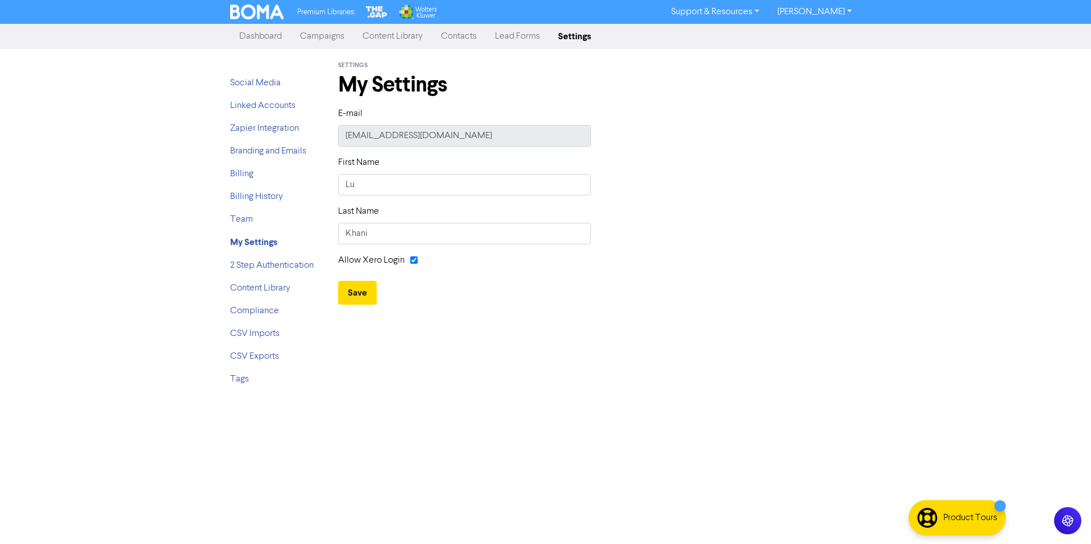
click at [319, 36] on link "Campaigns" at bounding box center [322, 36] width 63 height 23
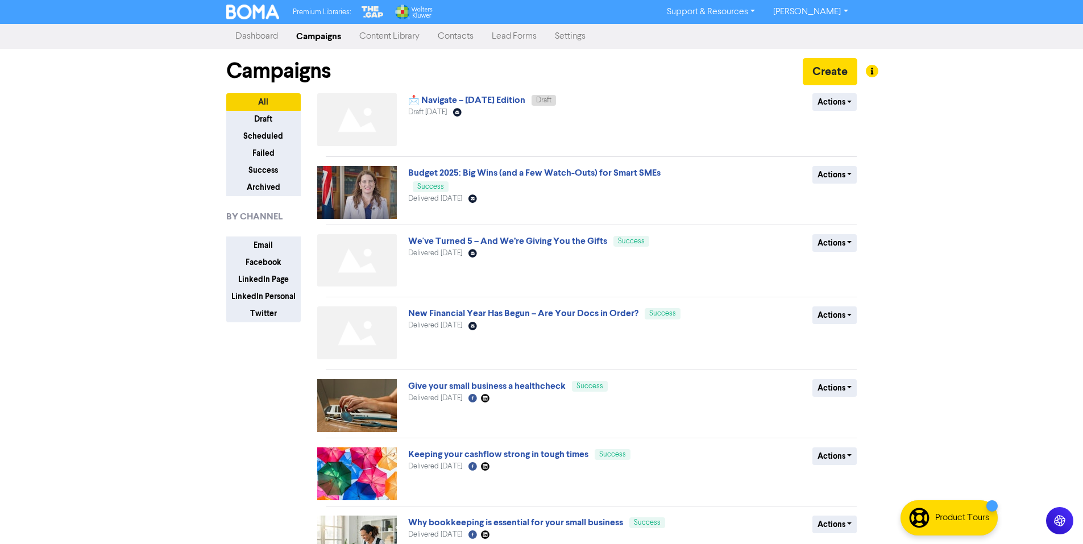
click at [456, 101] on link "📩 Navigate – September 2025 Edition" at bounding box center [466, 99] width 117 height 11
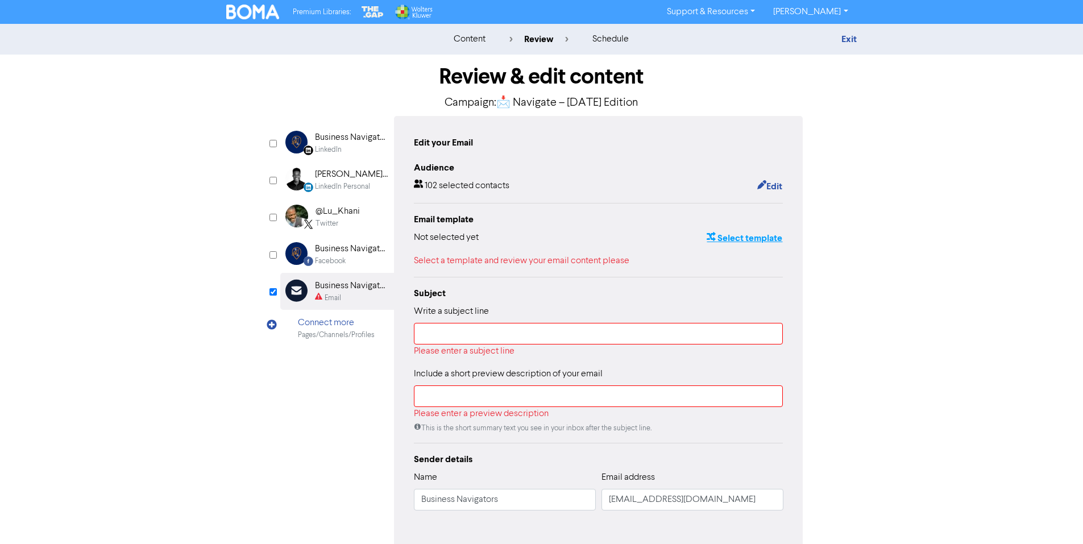
click at [725, 236] on button "Select template" at bounding box center [744, 238] width 77 height 15
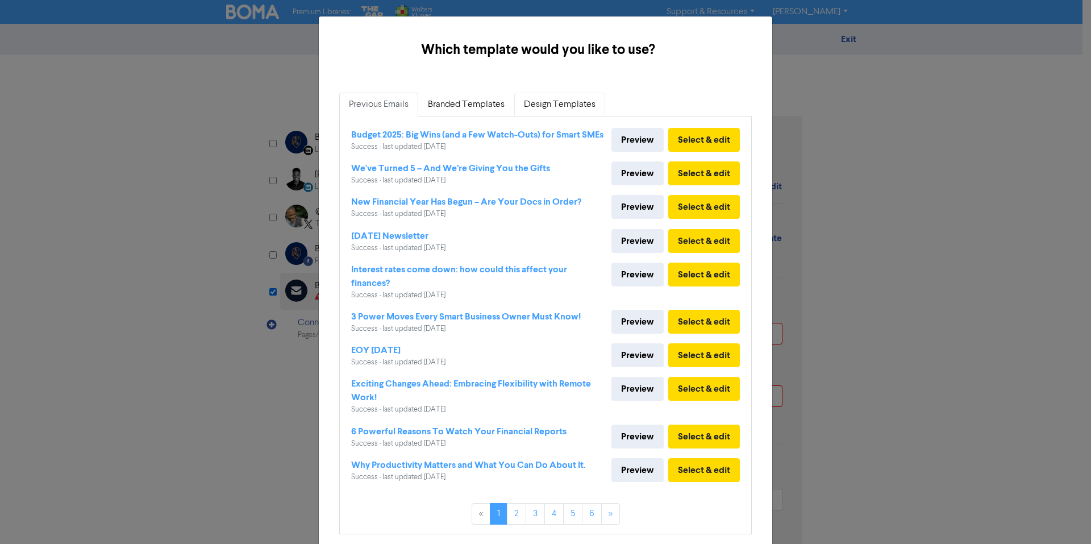
click at [555, 102] on link "Design Templates" at bounding box center [559, 105] width 91 height 24
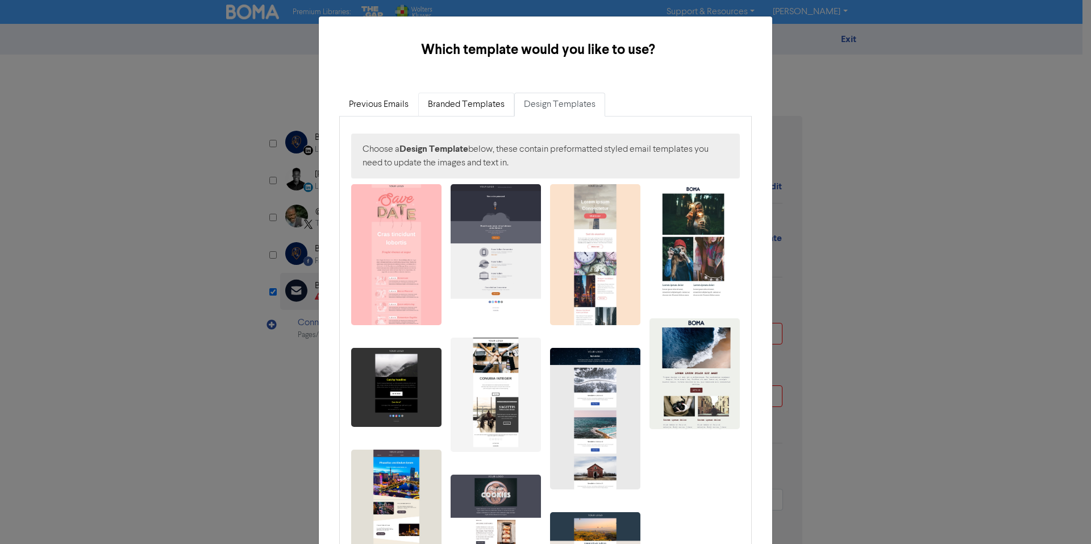
click at [495, 107] on link "Branded Templates" at bounding box center [466, 105] width 96 height 24
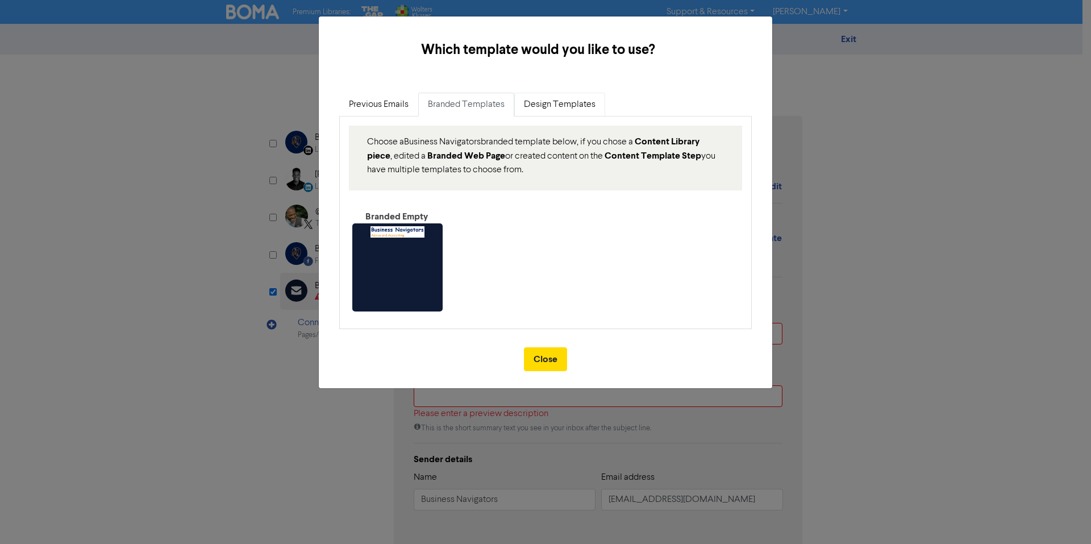
click at [547, 106] on link "Design Templates" at bounding box center [559, 105] width 91 height 24
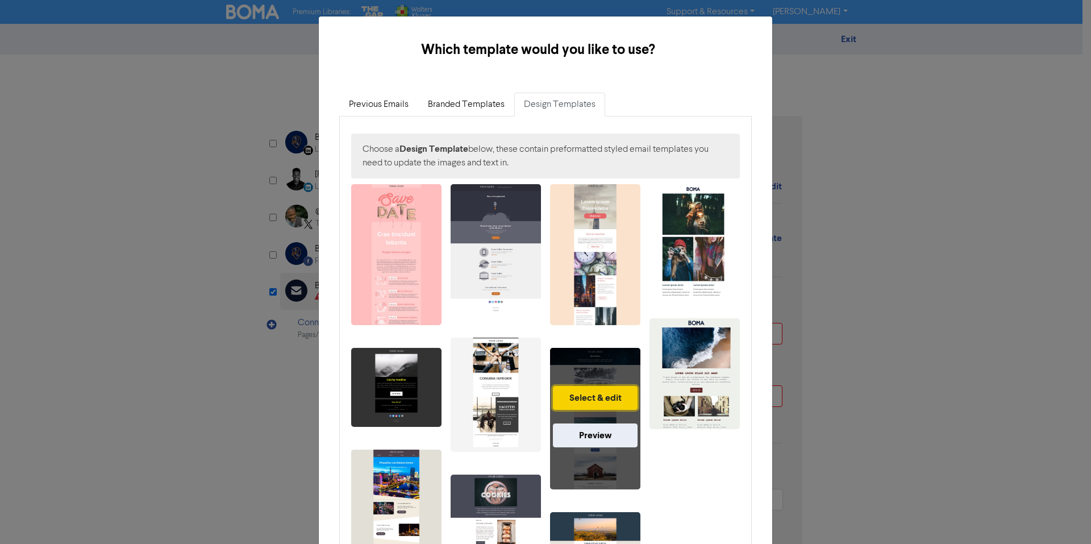
click at [612, 397] on button "Select & edit" at bounding box center [595, 398] width 85 height 24
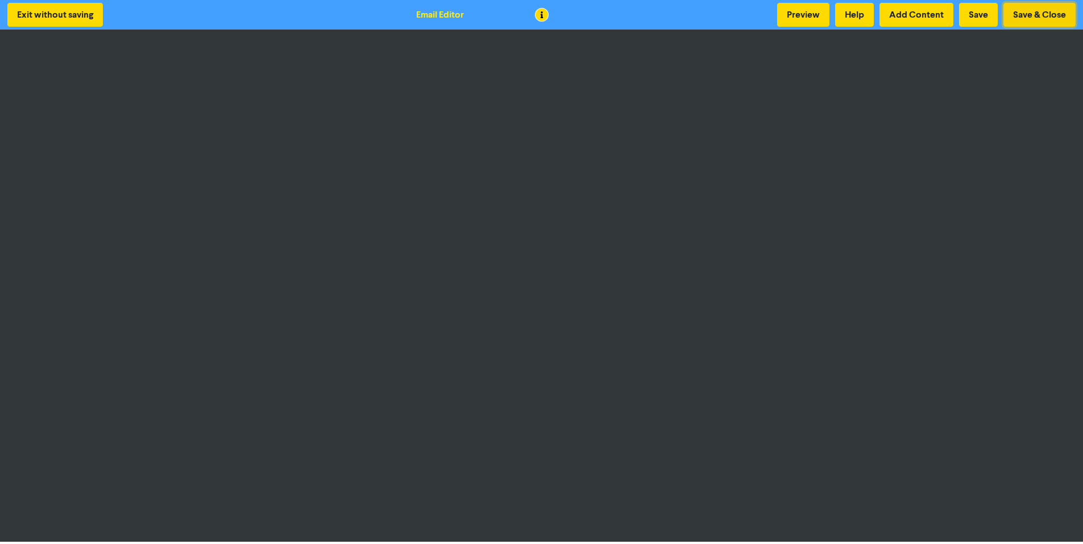
click at [1031, 16] on button "Save & Close" at bounding box center [1039, 15] width 72 height 24
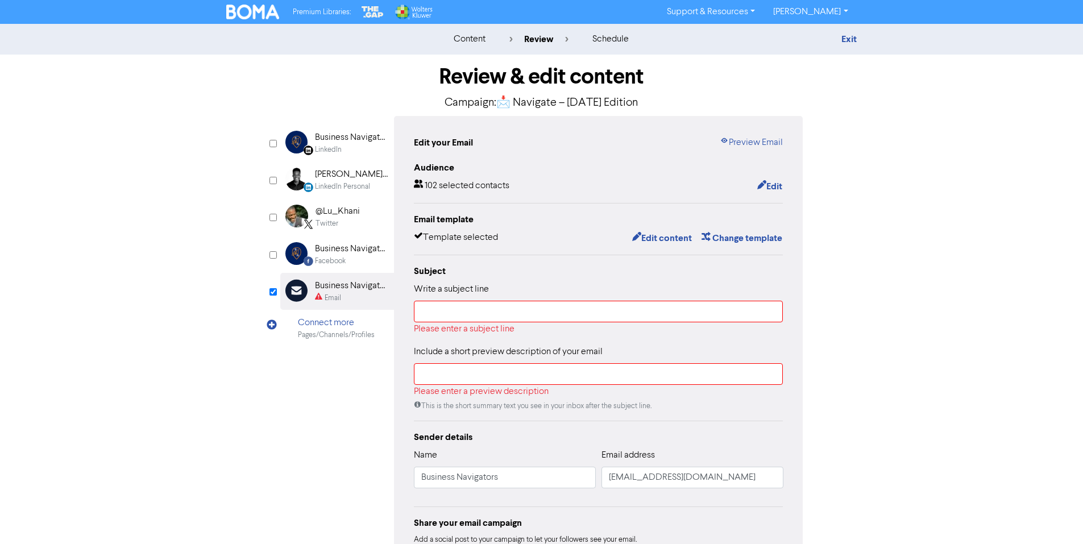
click at [278, 11] on img at bounding box center [252, 12] width 53 height 15
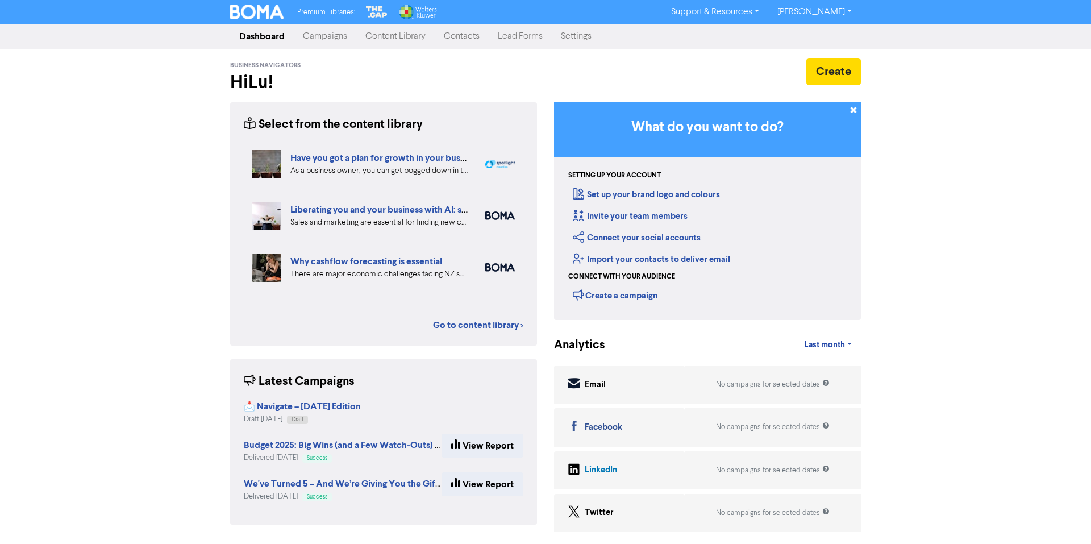
click at [584, 34] on link "Settings" at bounding box center [576, 36] width 49 height 23
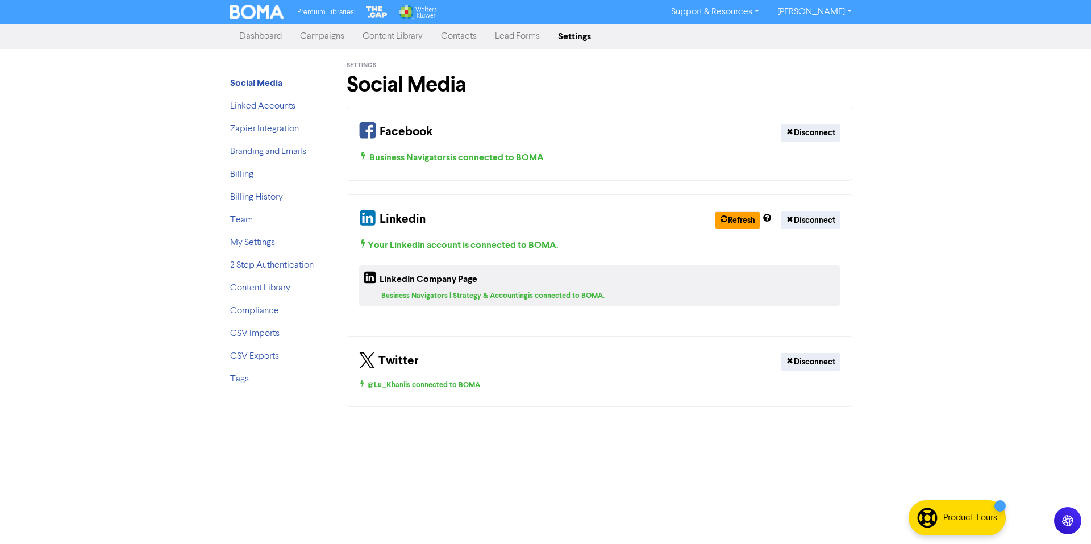
click at [242, 157] on li "Branding and Emails" at bounding box center [275, 152] width 91 height 14
click at [242, 153] on link "Branding and Emails" at bounding box center [268, 151] width 76 height 9
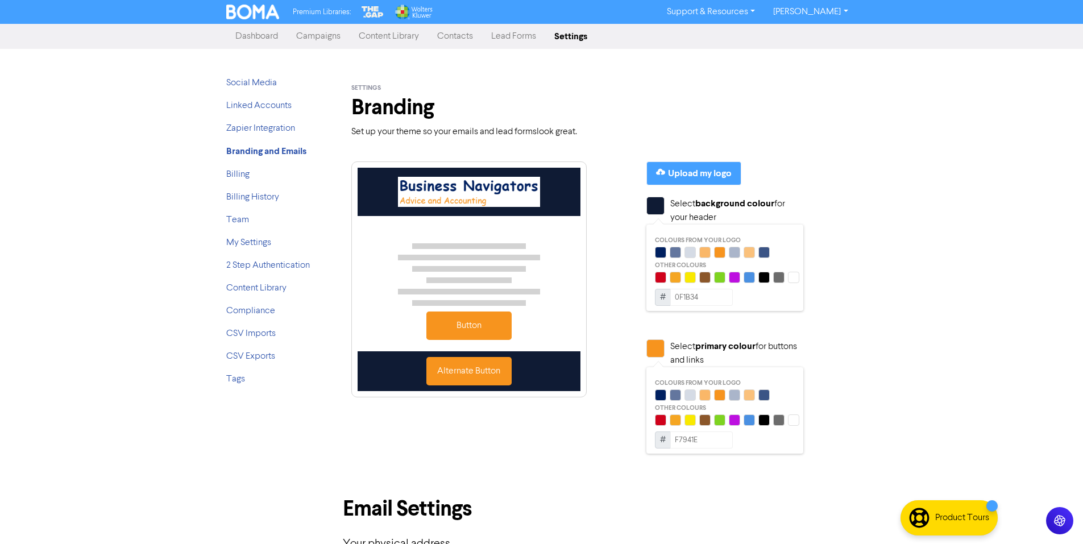
click at [439, 199] on img at bounding box center [469, 192] width 142 height 30
click at [662, 165] on button "Upload my logo" at bounding box center [693, 173] width 95 height 24
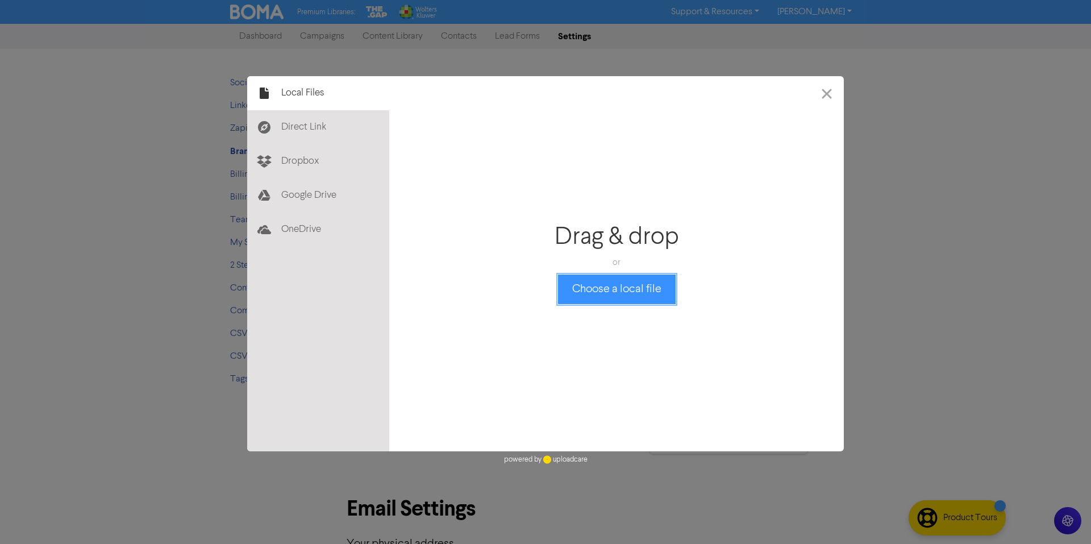
click at [604, 298] on button "Choose a local file" at bounding box center [617, 290] width 118 height 30
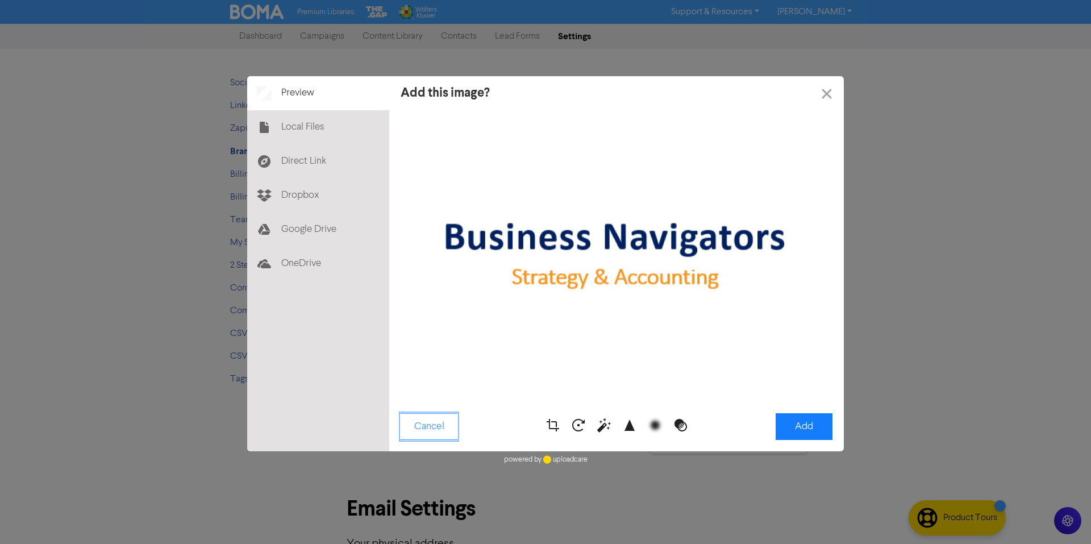
click at [441, 425] on button "Cancel" at bounding box center [429, 426] width 57 height 27
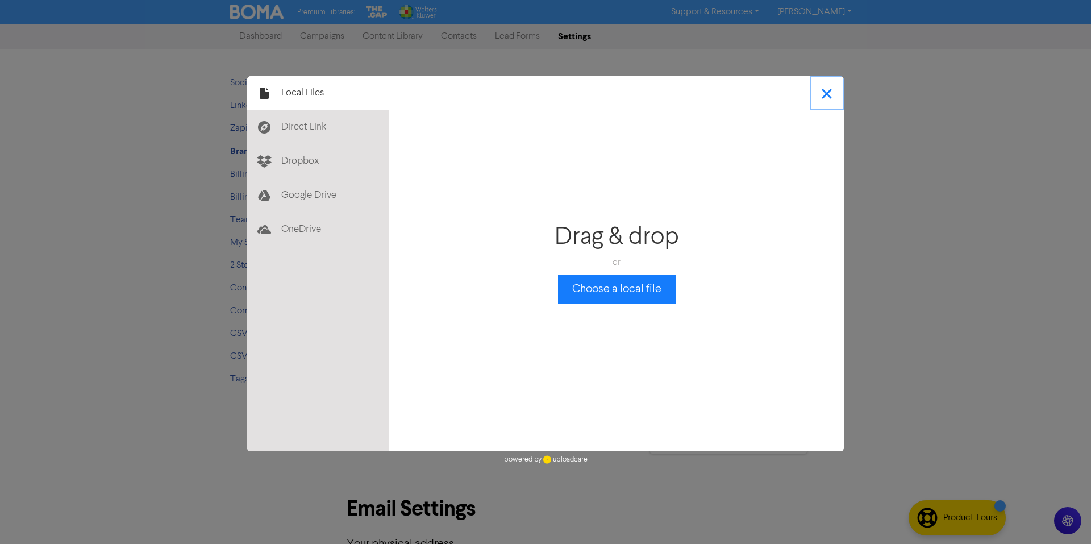
click at [826, 95] on button "button" at bounding box center [827, 93] width 34 height 34
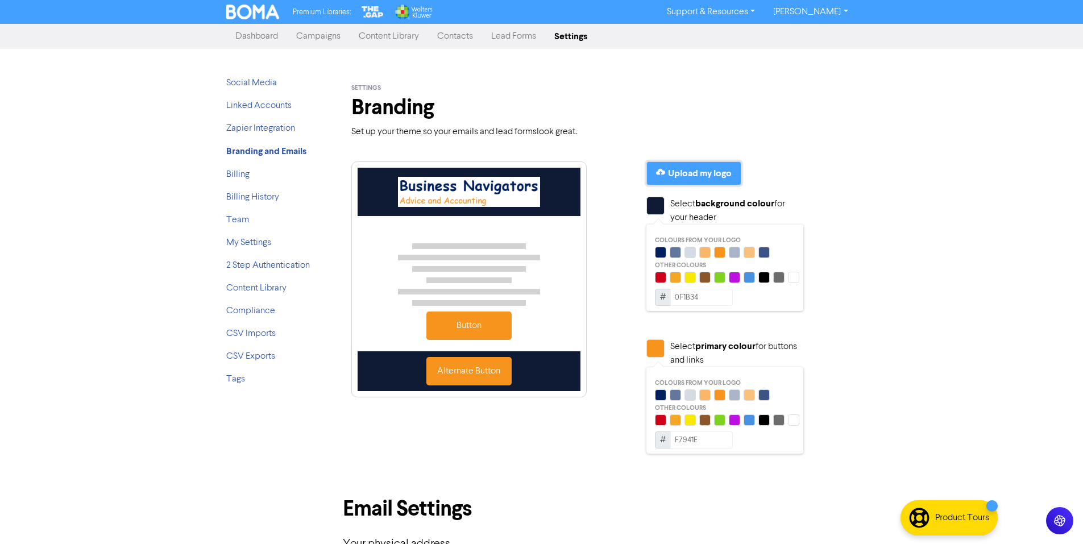
click at [697, 172] on div "Upload my logo" at bounding box center [700, 174] width 64 height 14
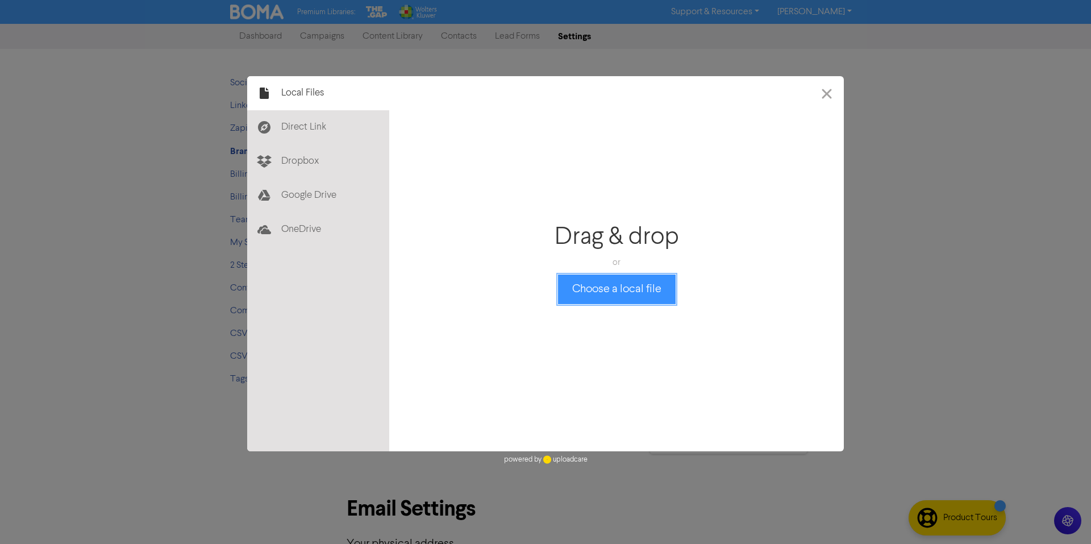
click at [656, 287] on button "Choose a local file" at bounding box center [617, 290] width 118 height 30
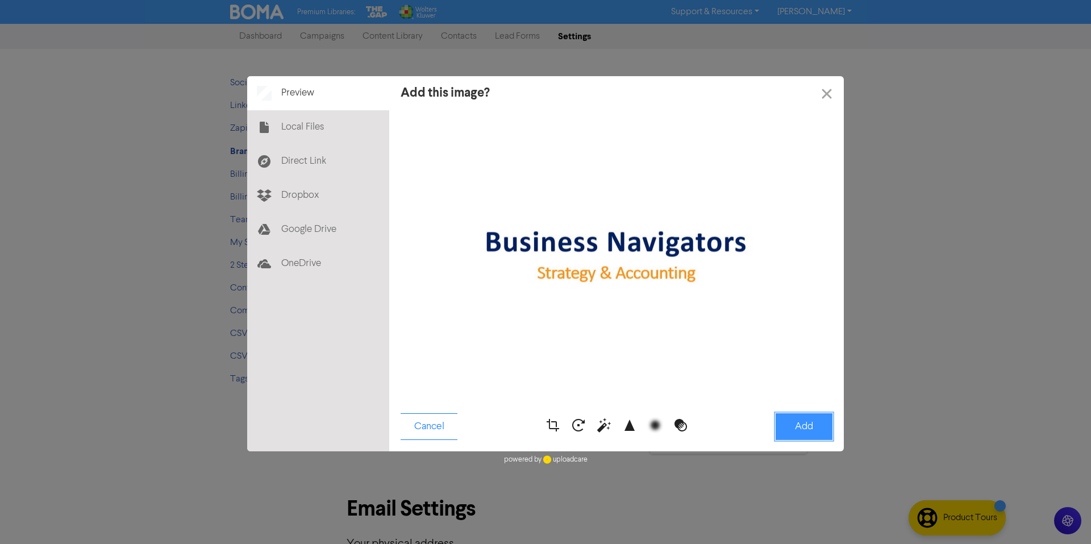
click at [808, 426] on button "Add" at bounding box center [804, 426] width 57 height 27
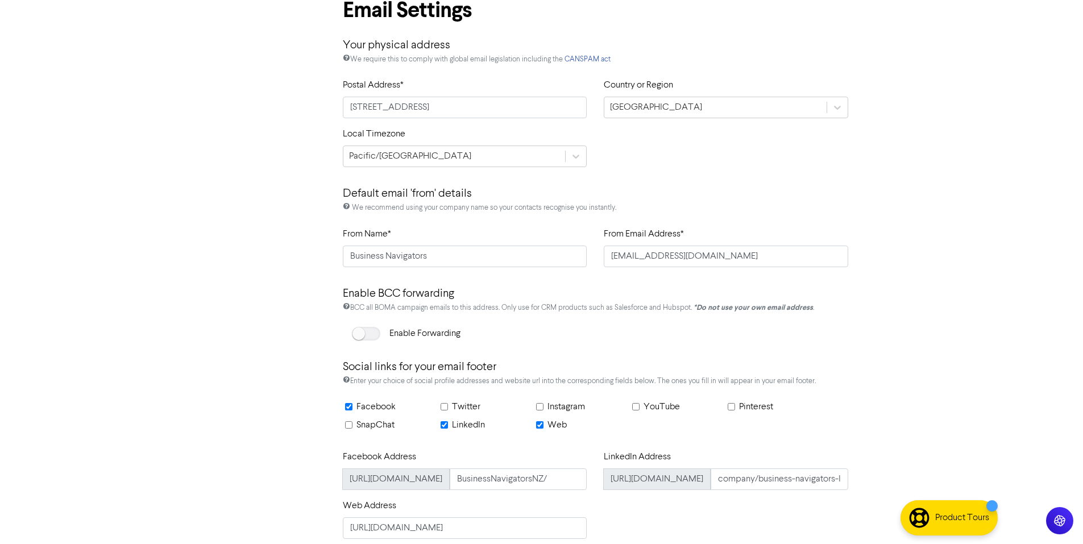
scroll to position [539, 0]
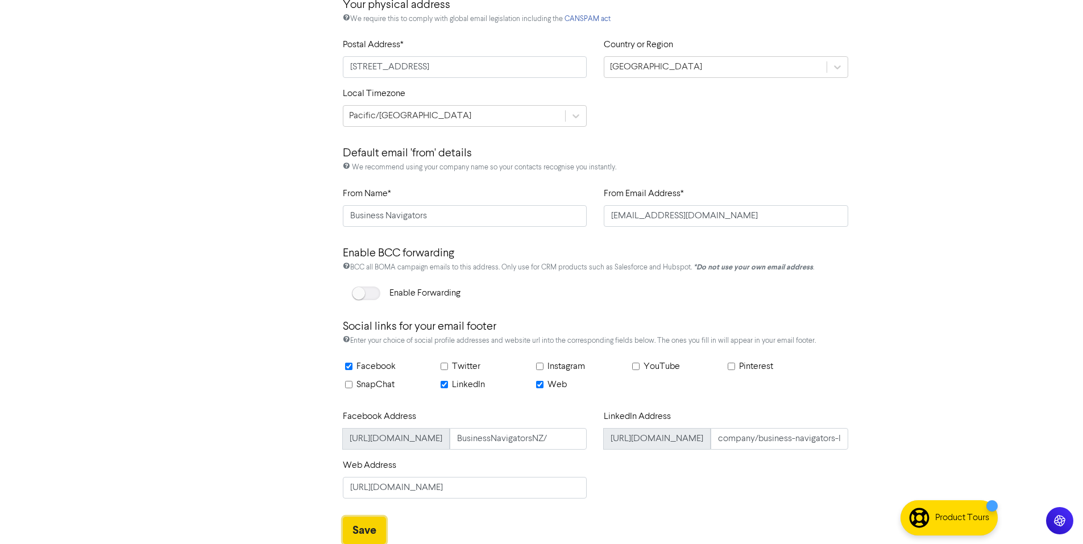
click at [358, 533] on button "Save" at bounding box center [364, 530] width 43 height 27
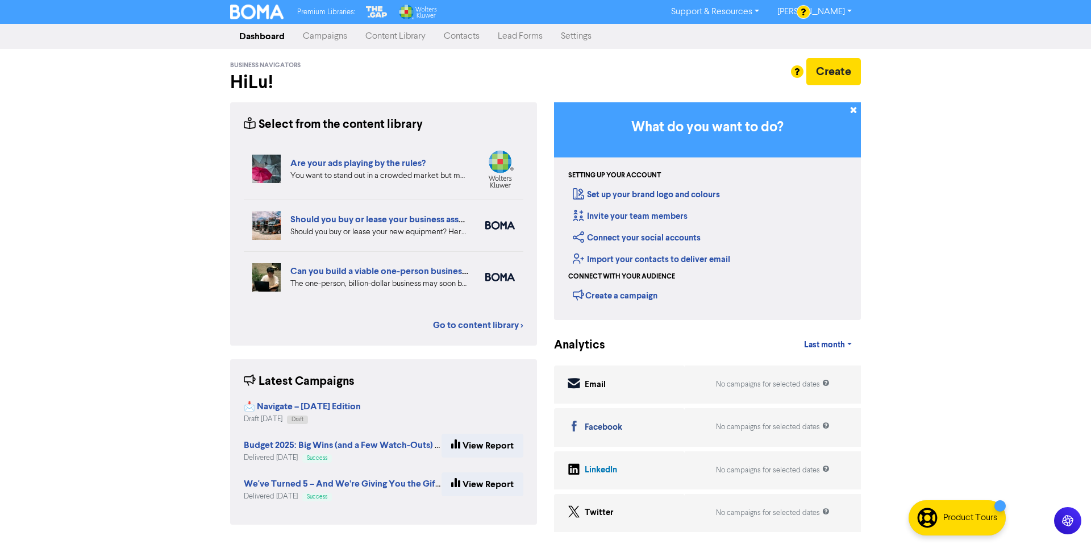
click at [580, 39] on link "Settings" at bounding box center [576, 36] width 49 height 23
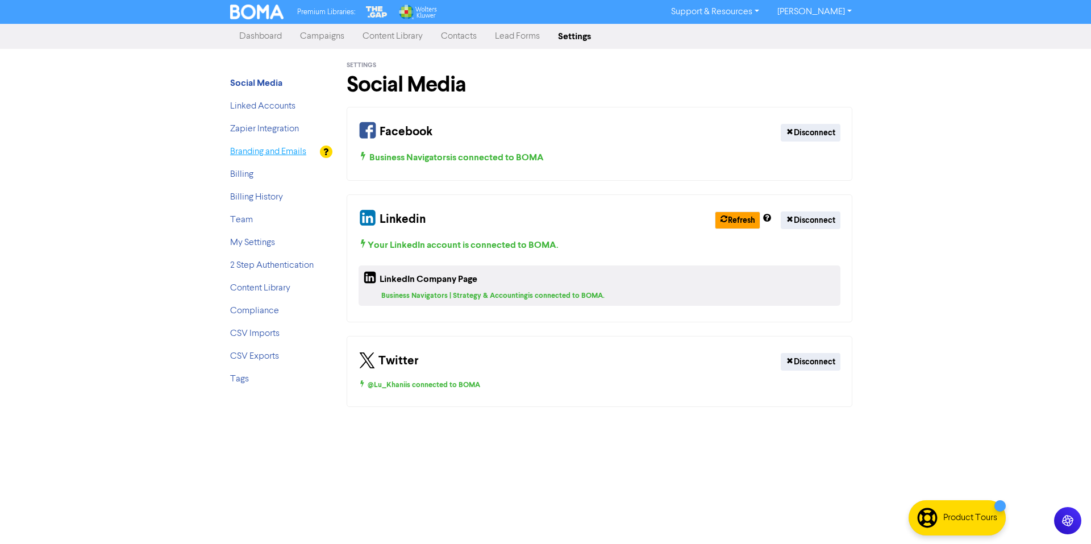
click at [240, 156] on link "Branding and Emails" at bounding box center [268, 151] width 76 height 9
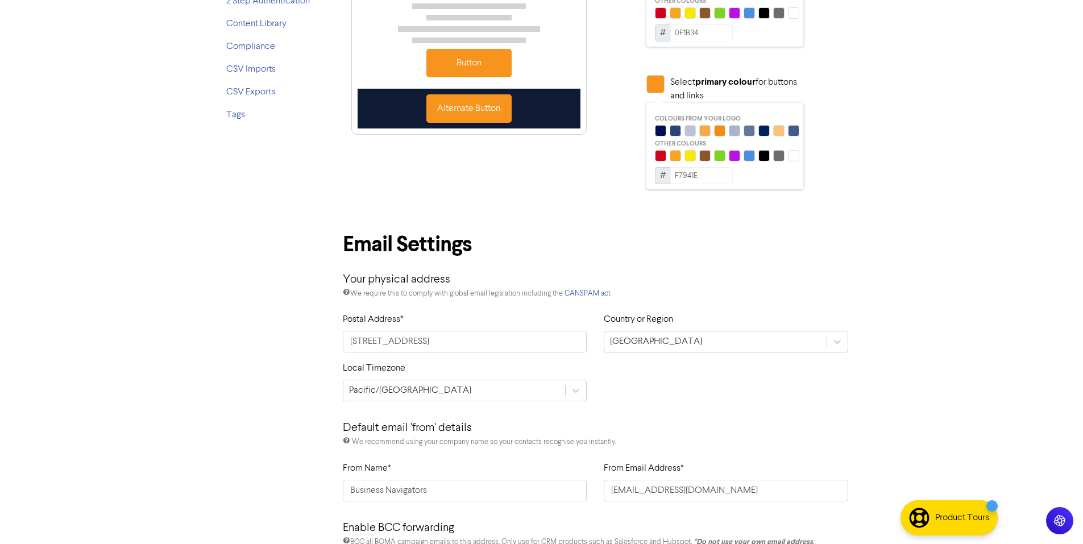
scroll to position [539, 0]
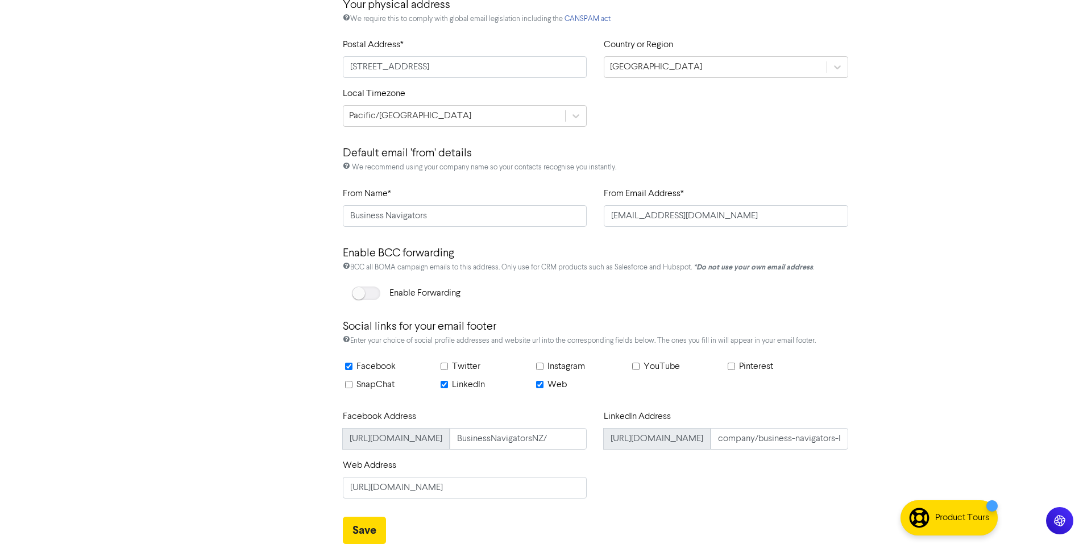
click at [540, 368] on input "Instagram" at bounding box center [539, 366] width 7 height 7
checkbox input "true"
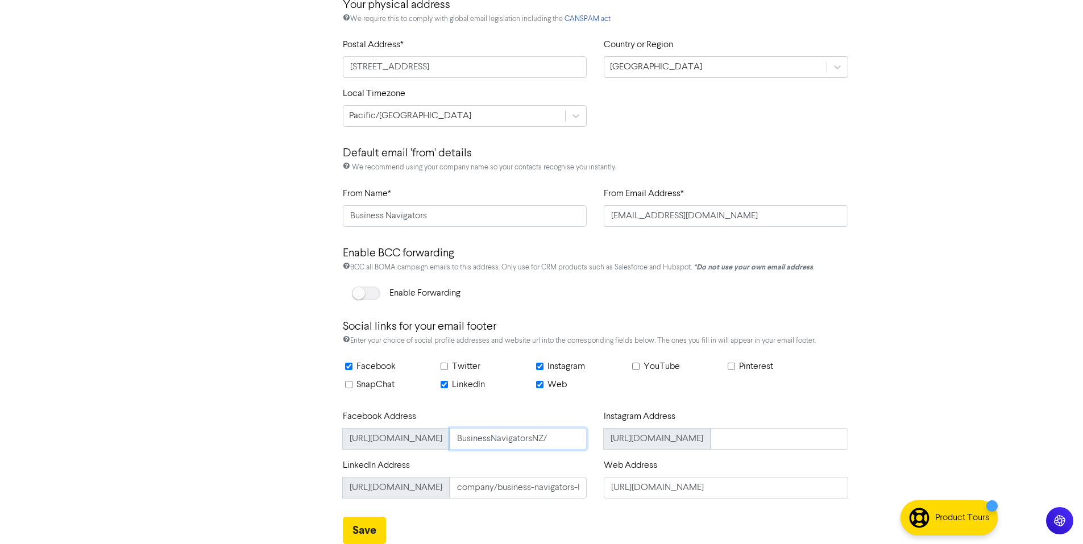
click at [532, 435] on input "BusinessNavigatorsNZ/" at bounding box center [519, 439] width 138 height 22
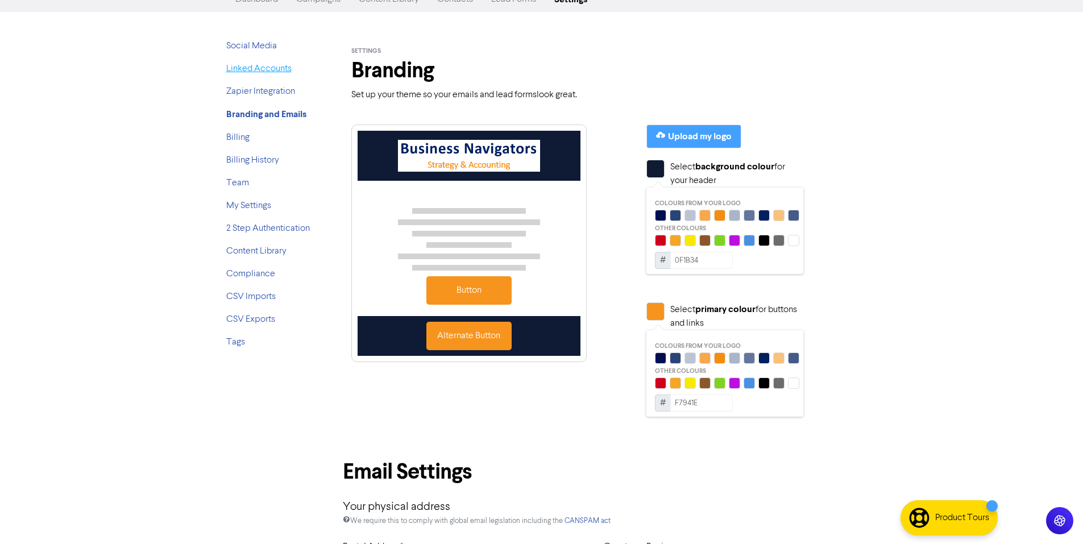
scroll to position [0, 0]
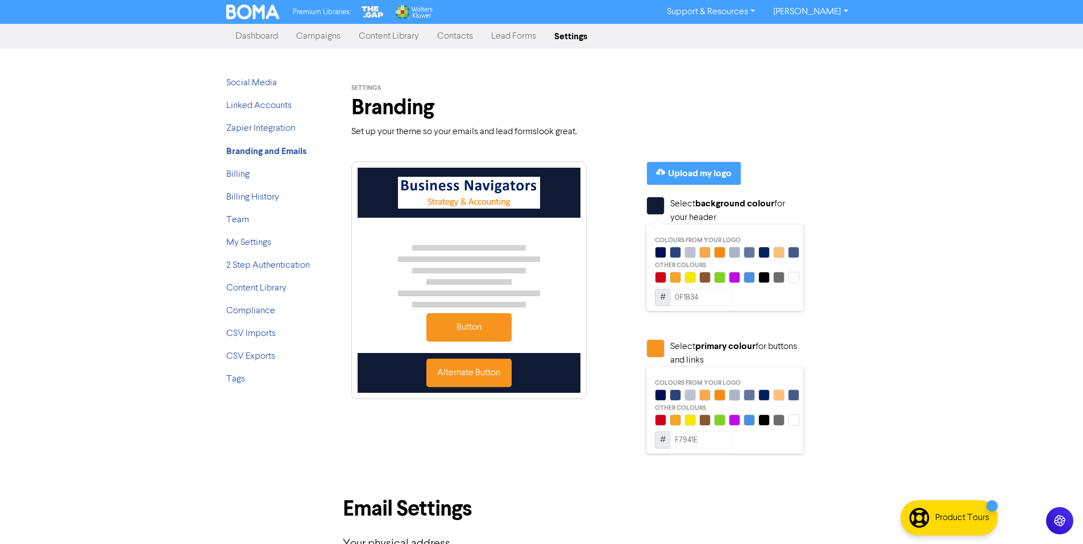
click at [310, 39] on link "Campaigns" at bounding box center [318, 36] width 63 height 23
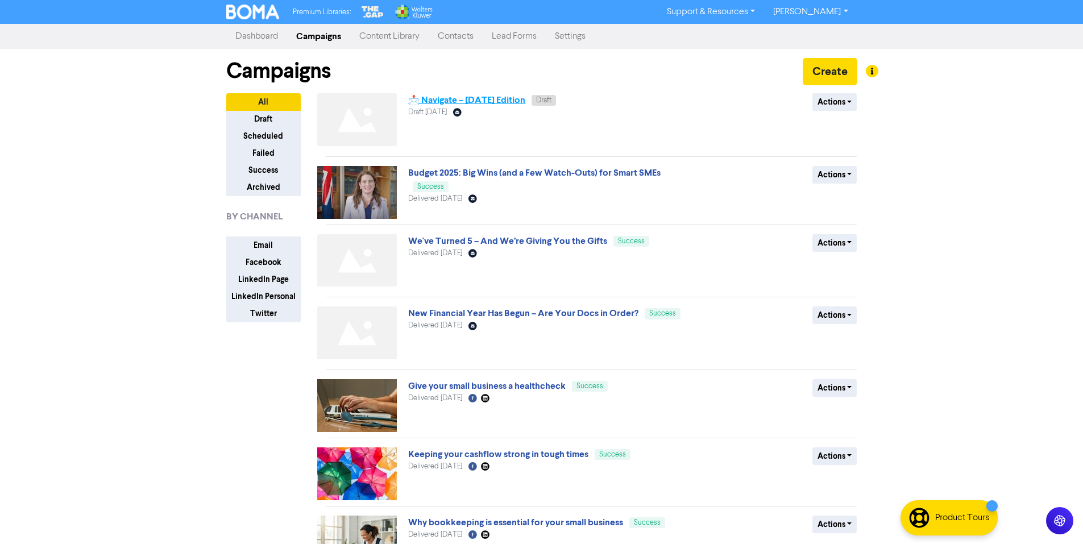
click at [525, 104] on link "📩 Navigate – [DATE] Edition" at bounding box center [466, 99] width 117 height 11
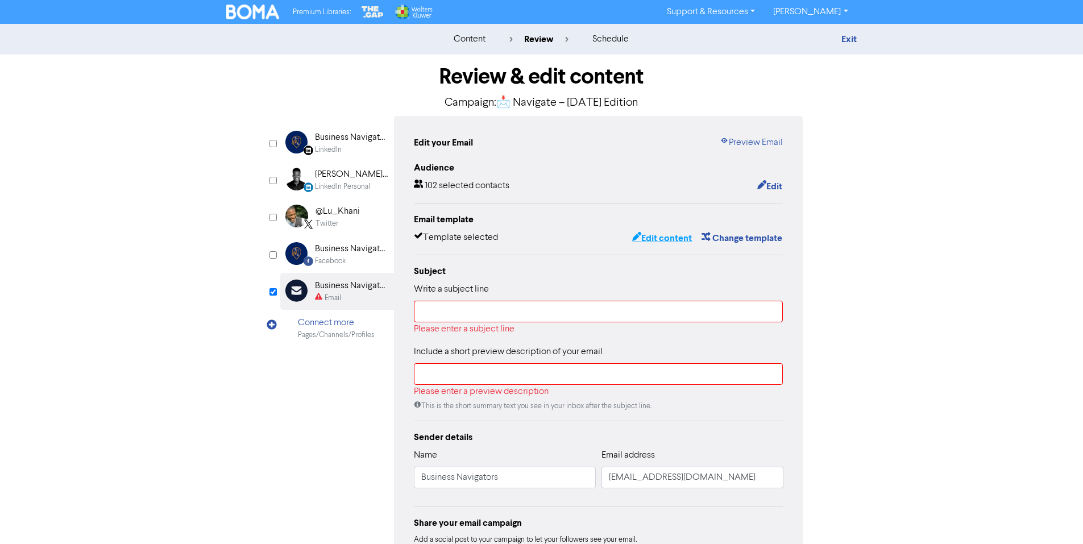
click at [662, 236] on button "Edit content" at bounding box center [661, 238] width 61 height 15
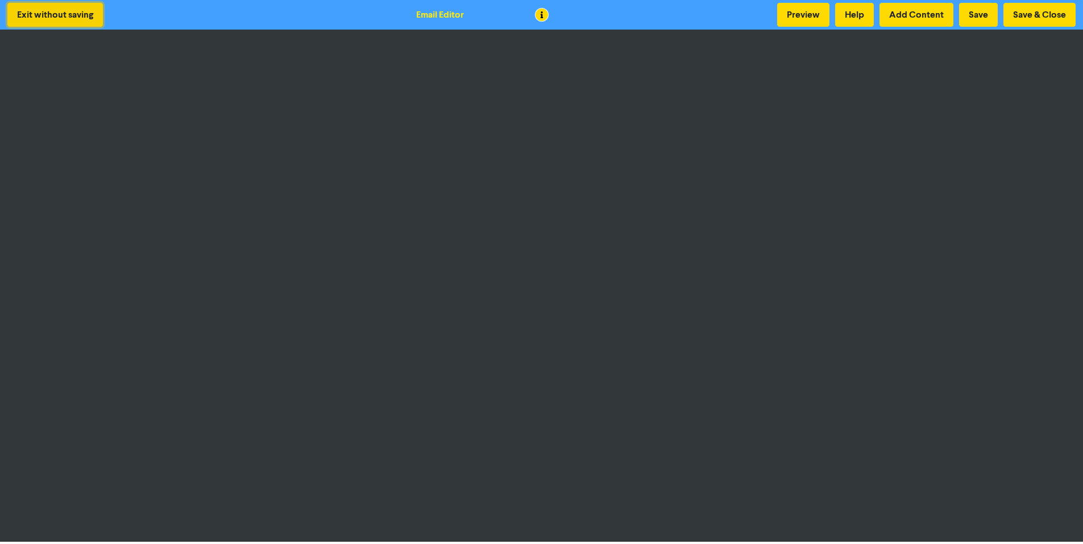
click at [93, 17] on button "Exit without saving" at bounding box center [54, 15] width 95 height 24
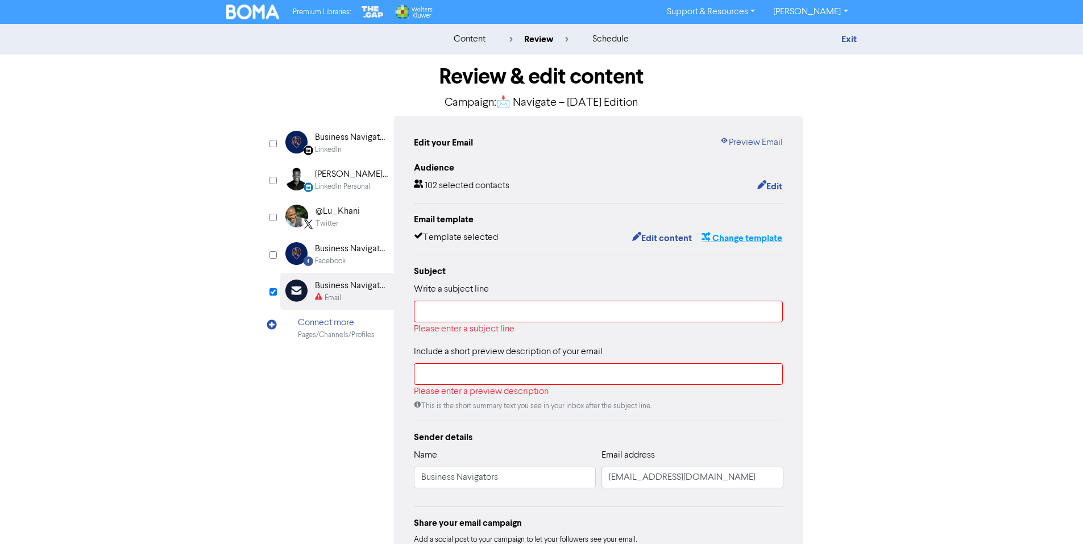
click at [764, 238] on button "Change template" at bounding box center [742, 238] width 82 height 15
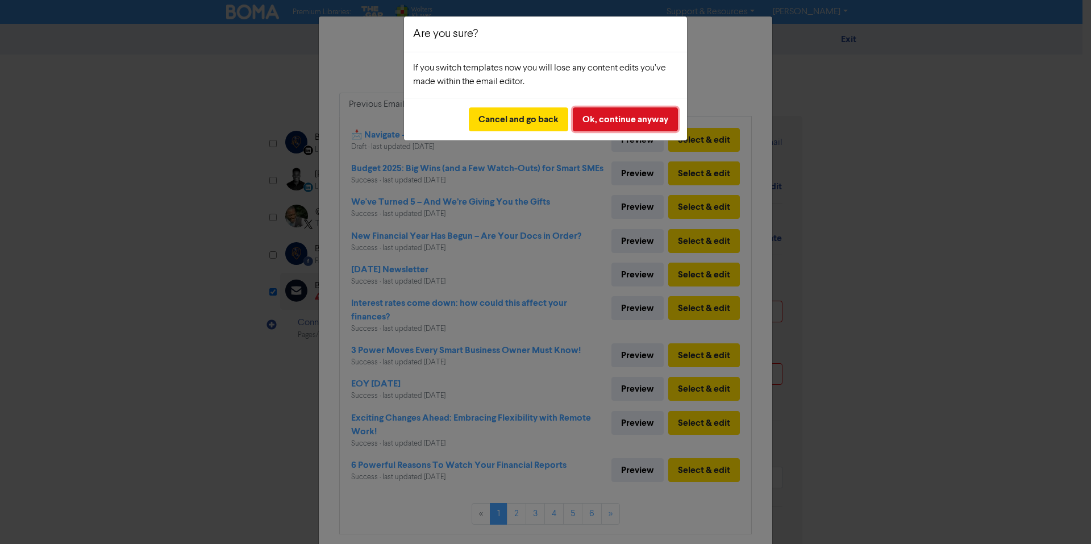
click at [625, 121] on button "Ok, continue anyway" at bounding box center [625, 119] width 105 height 24
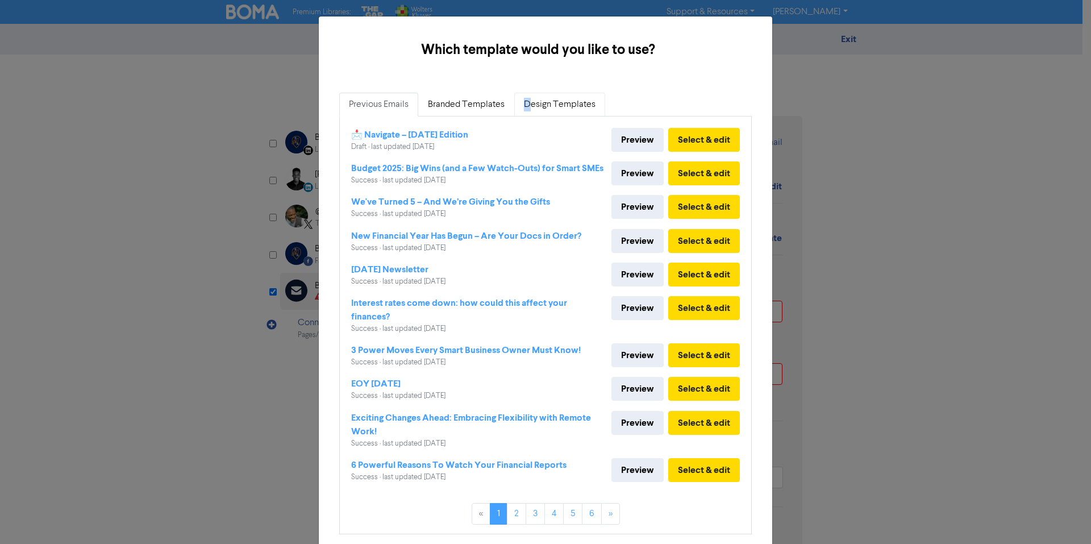
click at [523, 110] on link "Design Templates" at bounding box center [559, 105] width 91 height 24
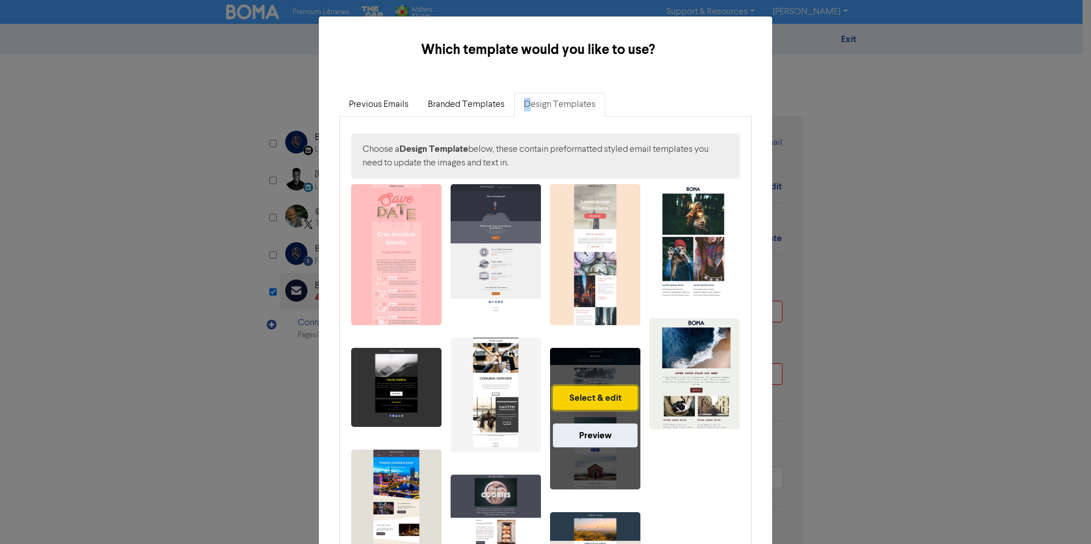
click at [588, 390] on button "Select & edit" at bounding box center [595, 398] width 85 height 24
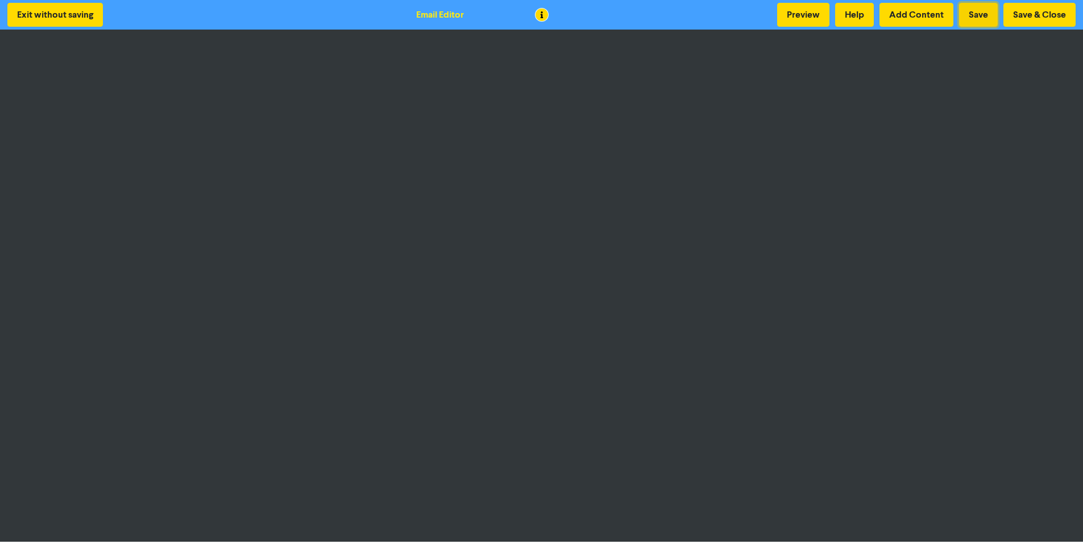
click at [970, 17] on button "Save" at bounding box center [978, 15] width 39 height 24
click at [68, 13] on button "Exit without saving" at bounding box center [54, 15] width 95 height 24
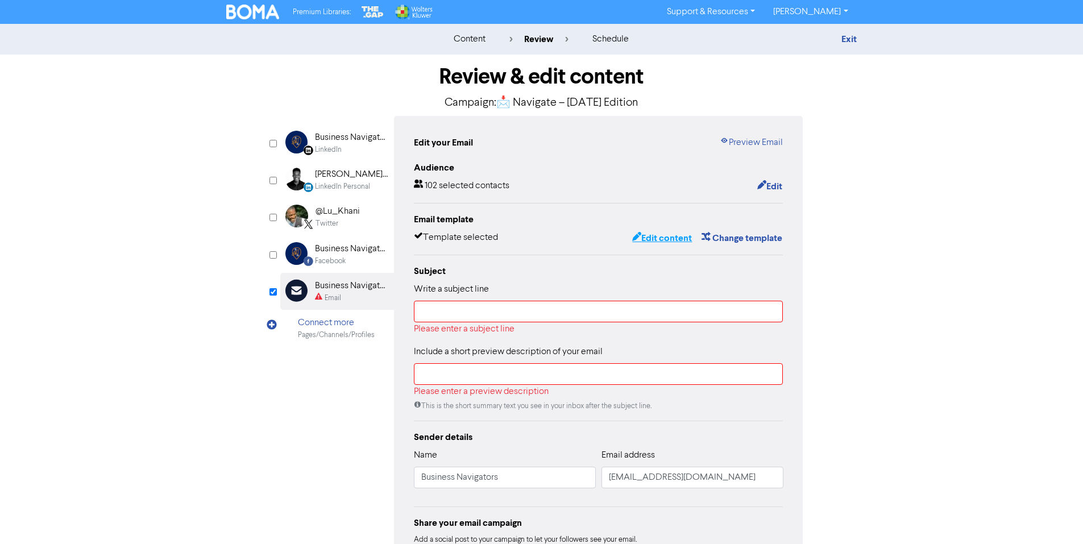
click at [670, 237] on button "Edit content" at bounding box center [661, 238] width 61 height 15
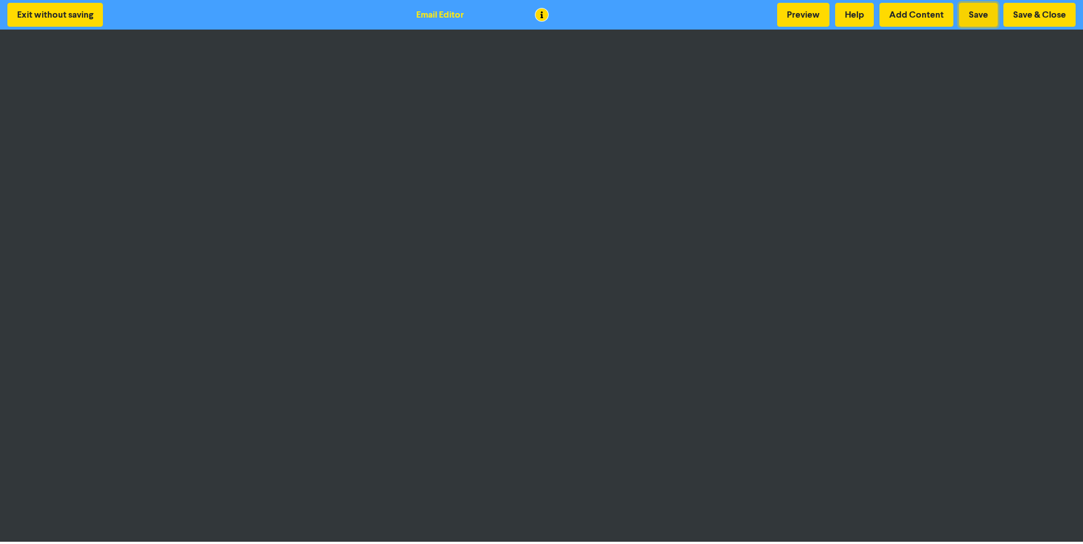
click at [972, 13] on button "Save" at bounding box center [978, 15] width 39 height 24
click at [972, 9] on button "Save" at bounding box center [978, 15] width 39 height 24
click at [979, 19] on button "Save" at bounding box center [978, 15] width 39 height 24
click at [968, 17] on button "Save" at bounding box center [978, 15] width 39 height 24
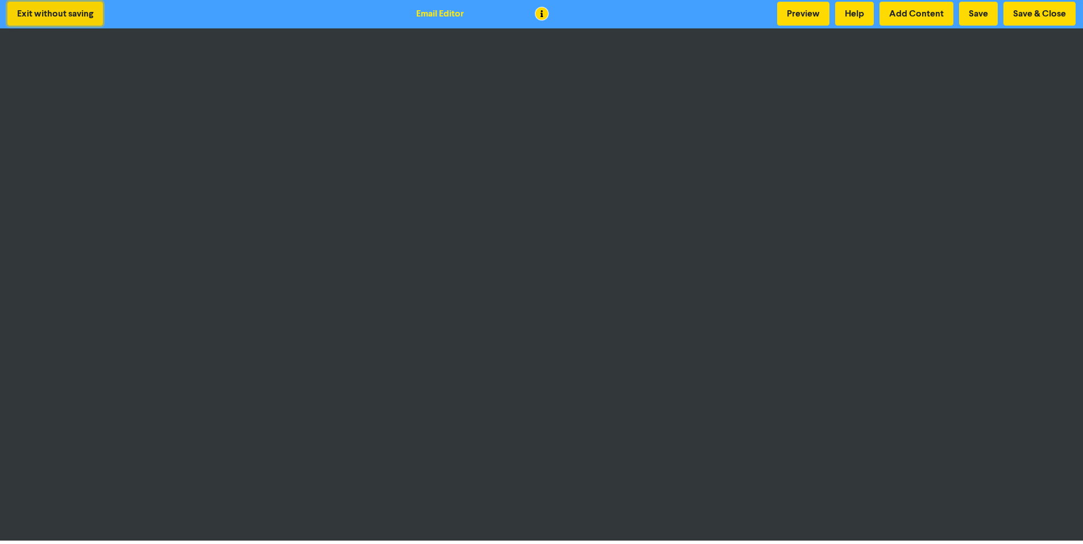
click at [86, 11] on button "Exit without saving" at bounding box center [54, 14] width 95 height 24
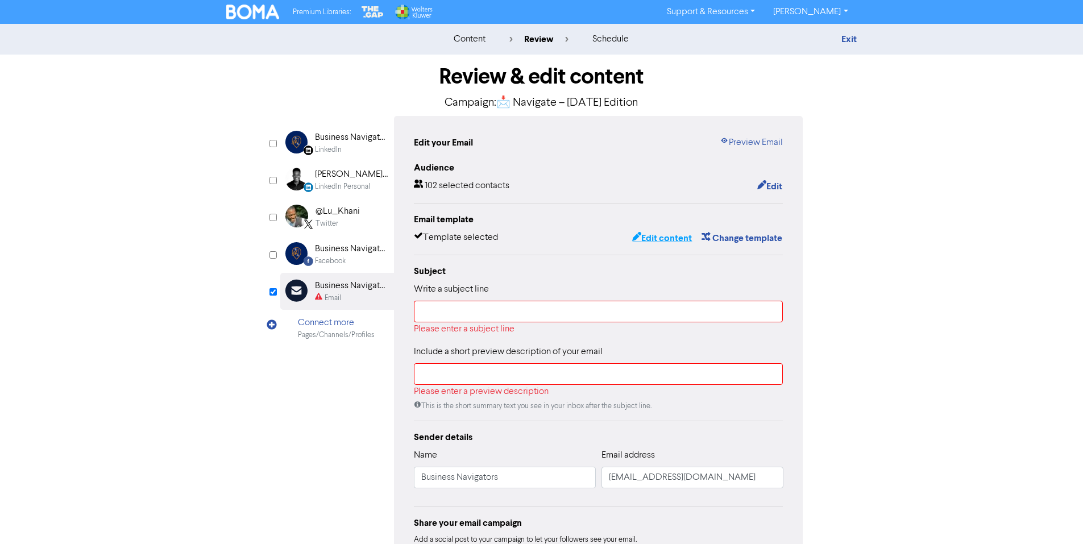
click at [670, 235] on button "Edit content" at bounding box center [661, 238] width 61 height 15
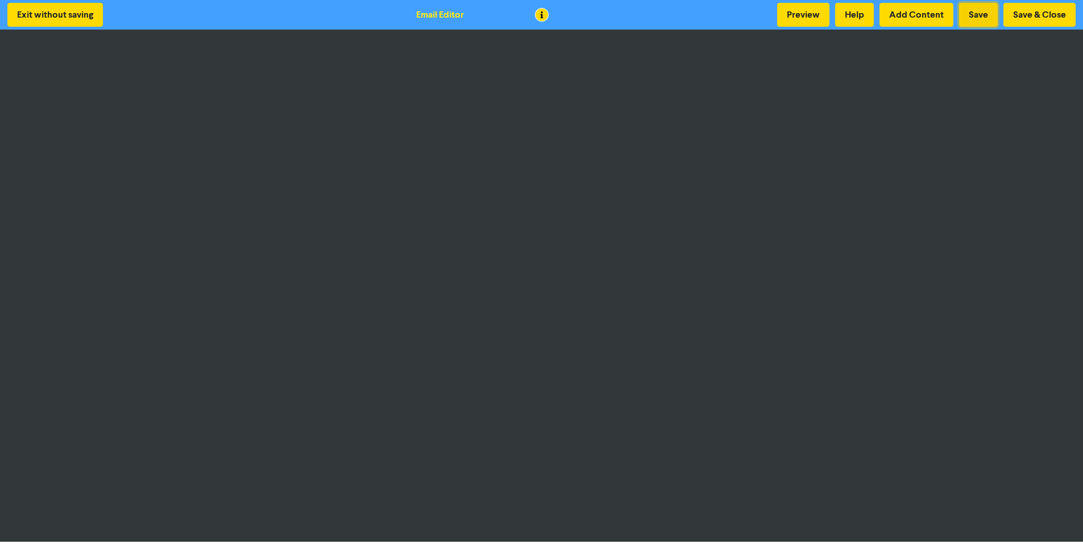
click at [974, 14] on button "Save" at bounding box center [978, 15] width 39 height 24
click at [967, 15] on button "Save" at bounding box center [978, 15] width 39 height 24
click at [975, 18] on button "Save" at bounding box center [978, 15] width 39 height 24
click at [973, 15] on button "Save" at bounding box center [978, 15] width 39 height 24
click at [987, 9] on button "Save" at bounding box center [978, 15] width 39 height 24
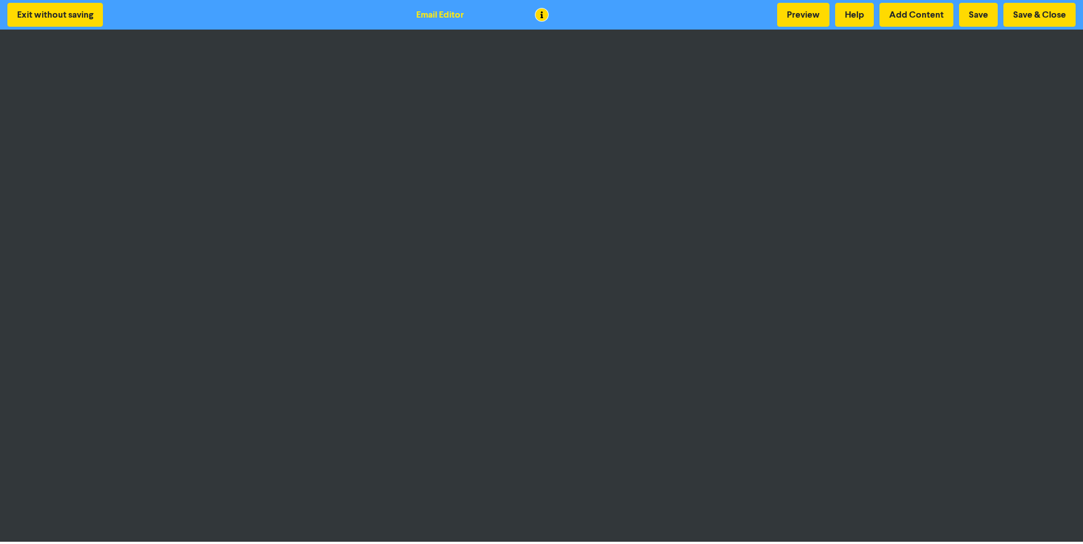
scroll to position [1, 0]
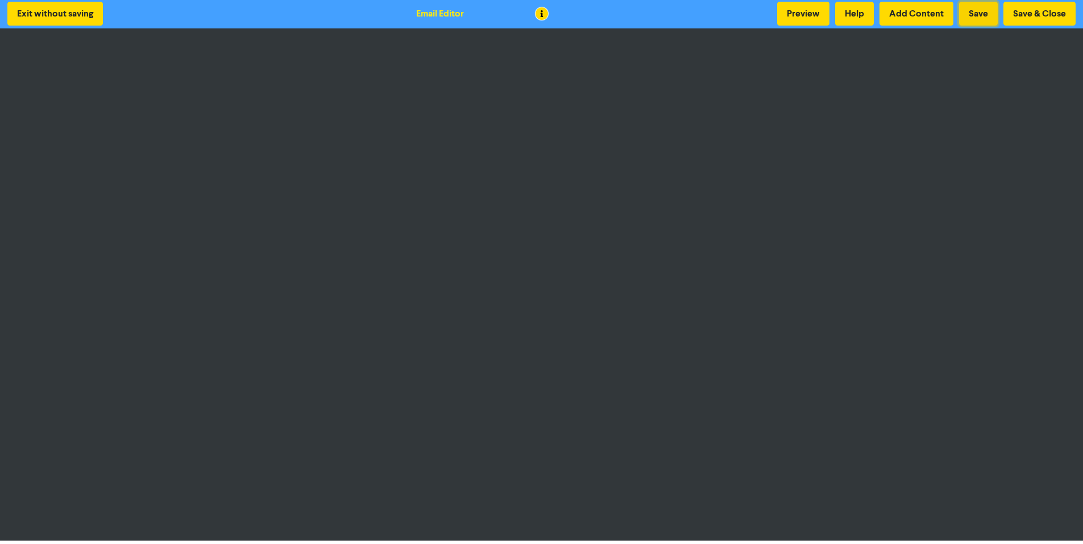
click at [983, 10] on button "Save" at bounding box center [978, 14] width 39 height 24
click at [978, 24] on button "Save" at bounding box center [978, 14] width 39 height 24
click at [980, 13] on button "Save" at bounding box center [978, 14] width 39 height 24
click at [970, 15] on button "Save" at bounding box center [978, 14] width 39 height 24
click at [69, 16] on button "Exit without saving" at bounding box center [54, 14] width 95 height 24
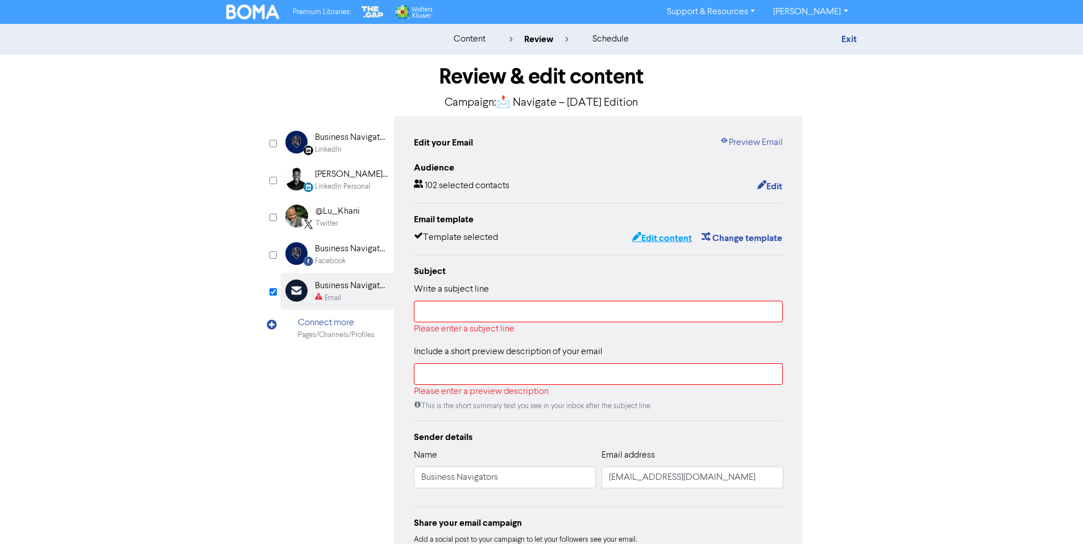
click at [683, 236] on button "Edit content" at bounding box center [661, 238] width 61 height 15
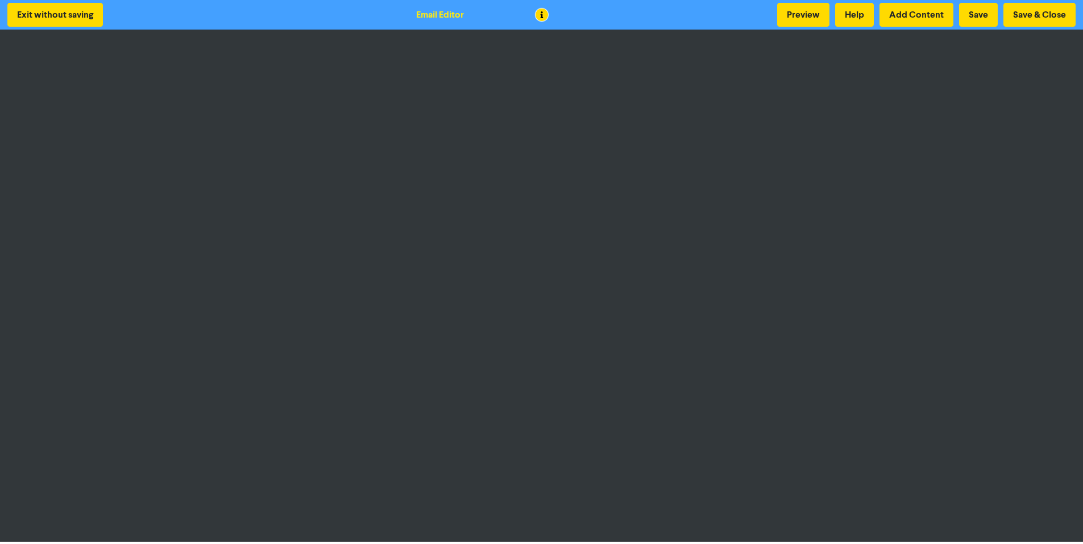
scroll to position [1, 0]
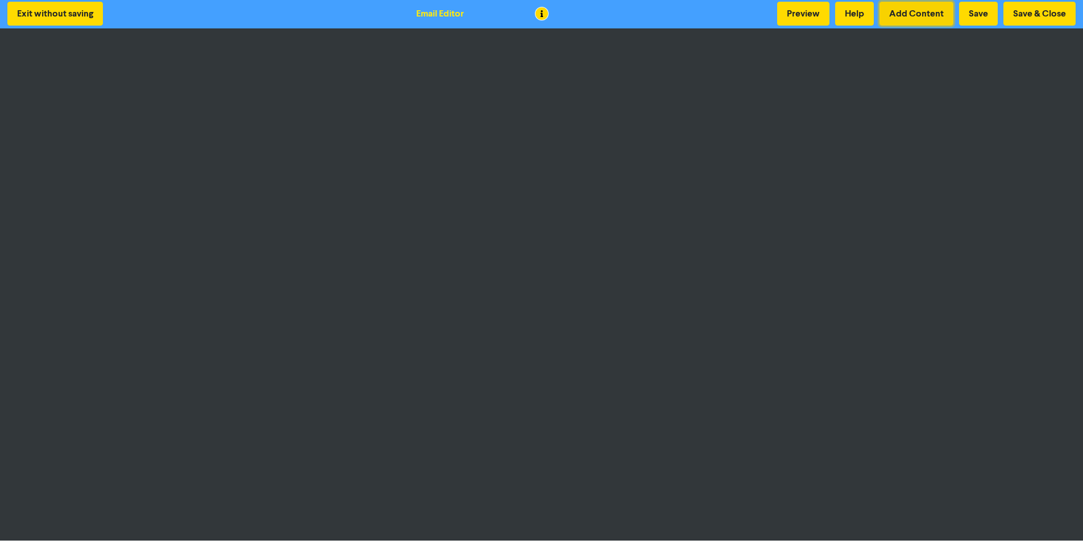
click at [928, 16] on button "Add Content" at bounding box center [916, 14] width 74 height 24
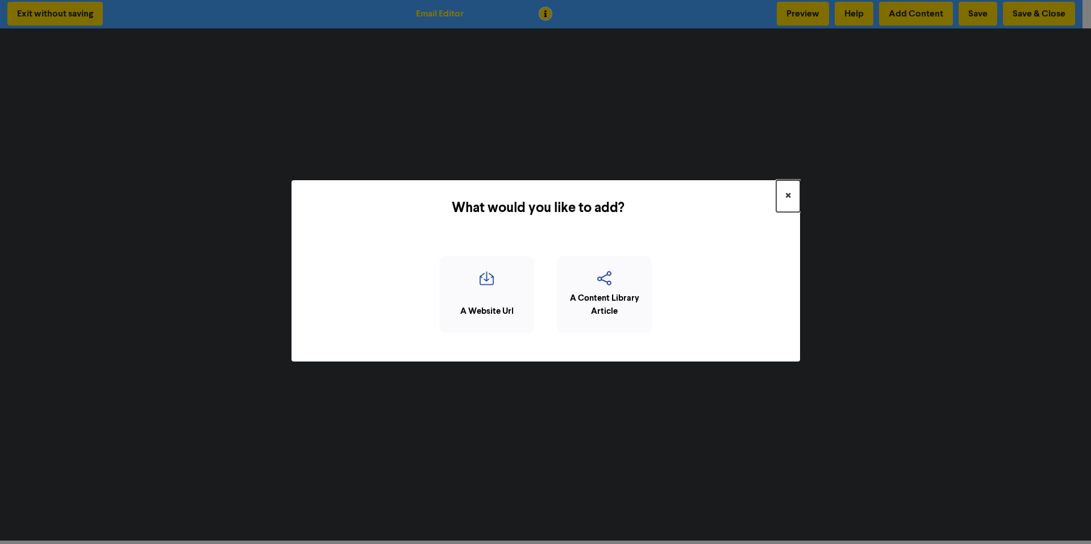
click at [790, 196] on span "×" at bounding box center [788, 196] width 6 height 17
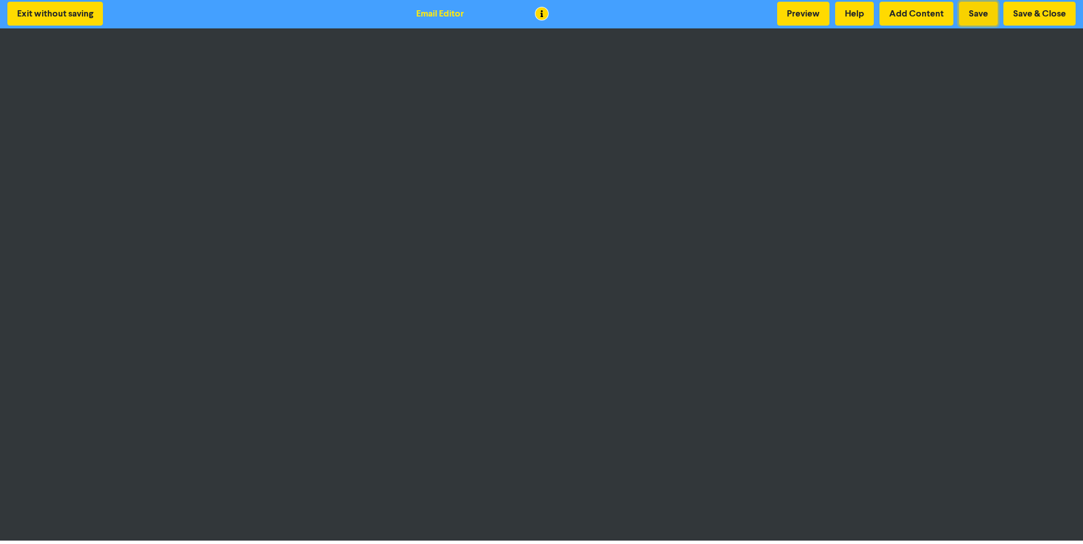
click at [968, 16] on button "Save" at bounding box center [978, 14] width 39 height 24
drag, startPoint x: 1041, startPoint y: 17, endPoint x: 884, endPoint y: 20, distance: 156.3
click at [887, 20] on div "Preview Help Add Content Save Save & Close" at bounding box center [926, 14] width 304 height 24
click at [865, 16] on button "Help" at bounding box center [854, 14] width 39 height 24
click at [1013, 19] on button "Save & Close" at bounding box center [1039, 14] width 72 height 24
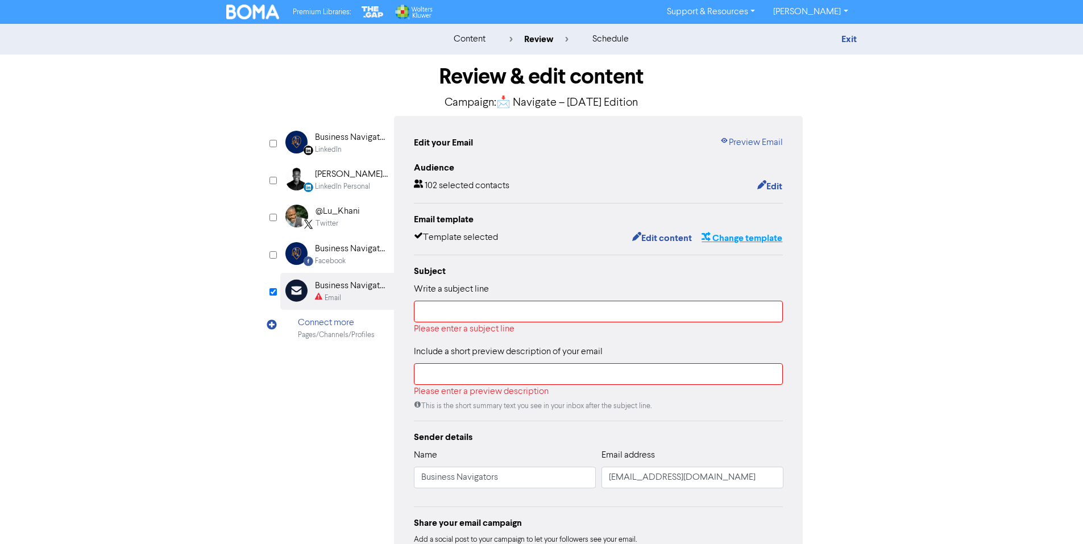
click at [728, 239] on button "Change template" at bounding box center [742, 238] width 82 height 15
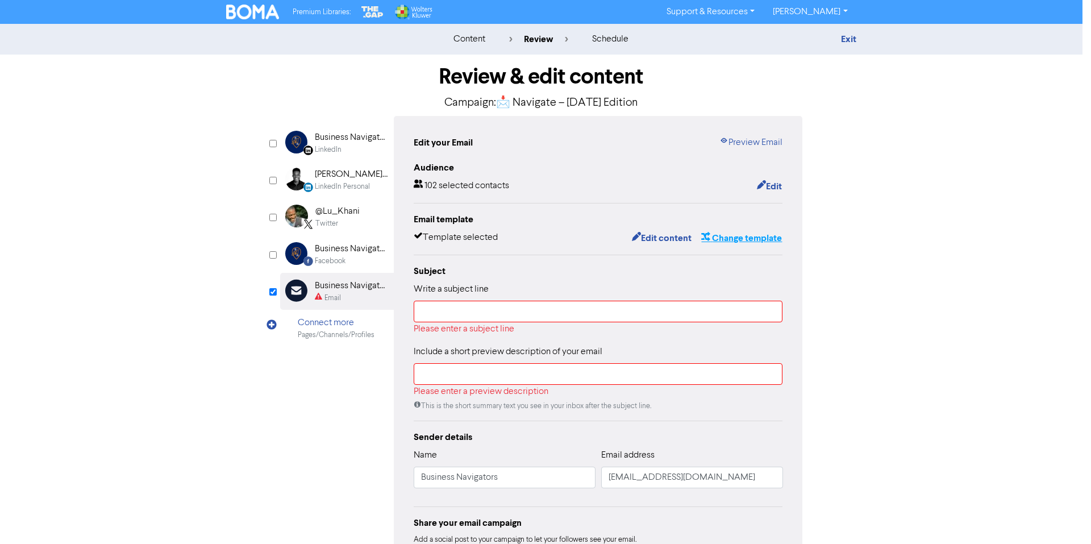
click at [728, 239] on div "Are you sure? If you switch templates now you will lose any content edits you’v…" at bounding box center [545, 272] width 1091 height 544
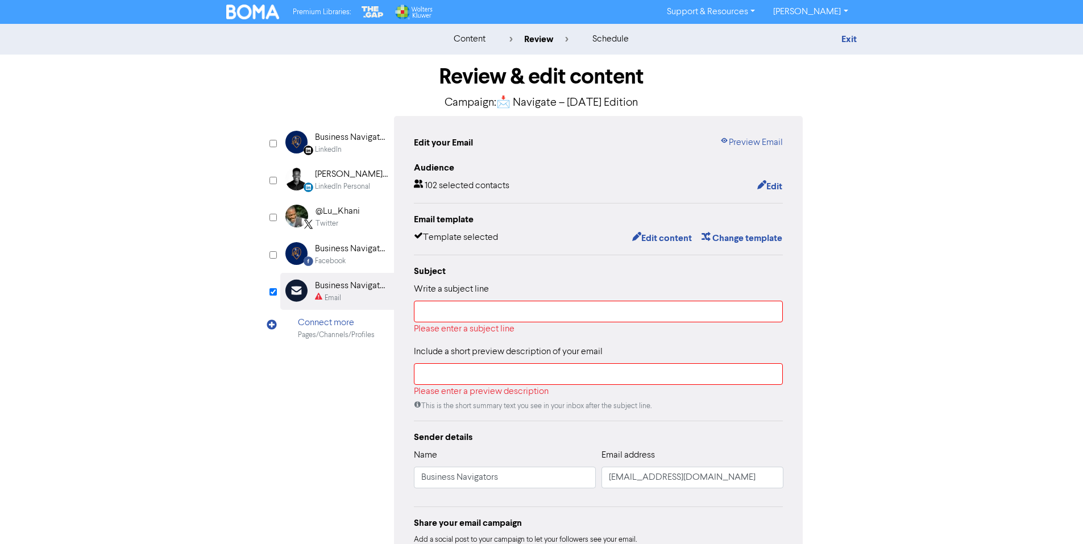
click at [267, 6] on img at bounding box center [252, 12] width 53 height 15
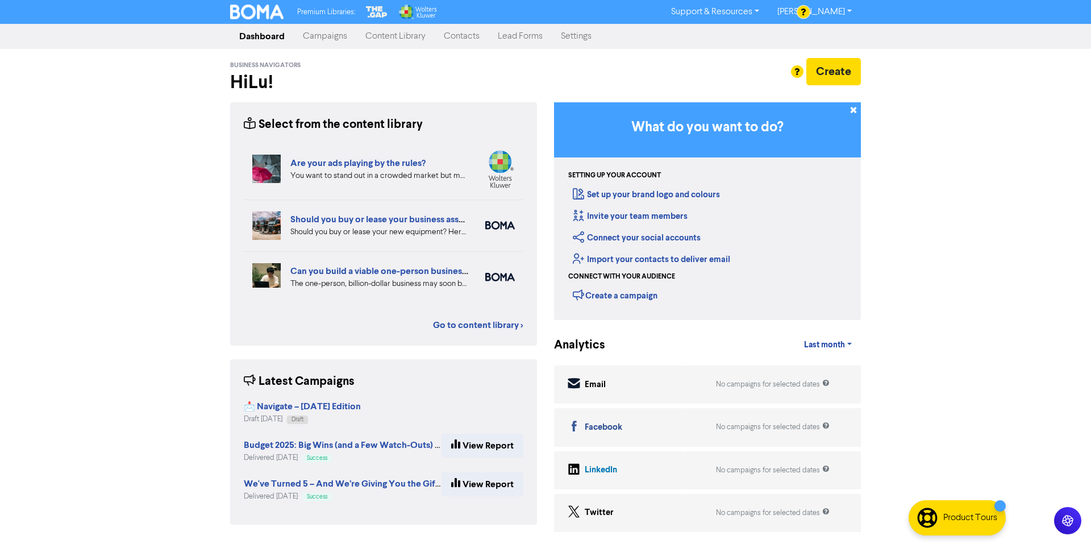
click at [323, 39] on link "Campaigns" at bounding box center [325, 36] width 63 height 23
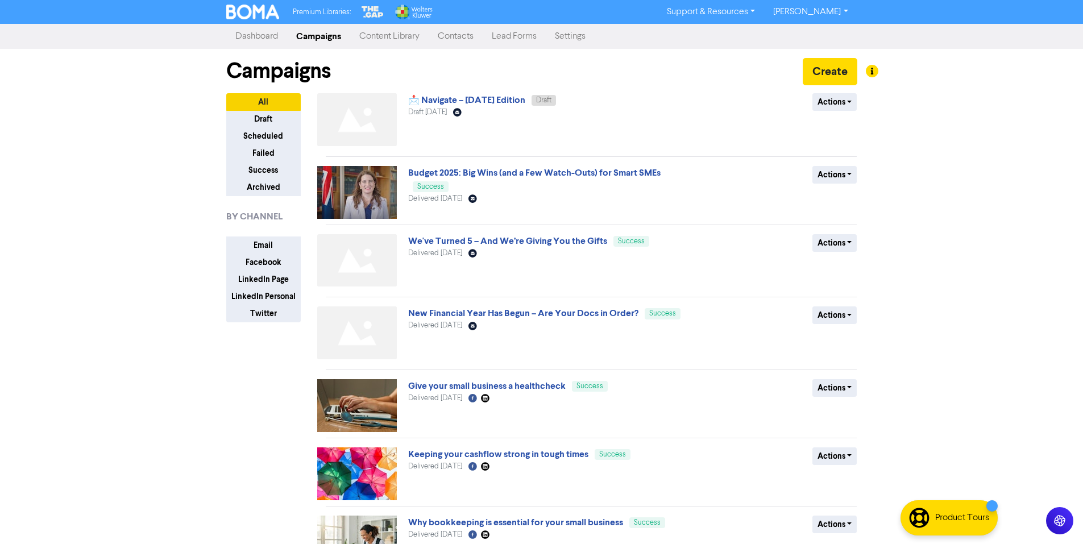
click at [848, 92] on div "Campaigns Create" at bounding box center [541, 71] width 631 height 44
click at [848, 108] on button "Actions" at bounding box center [834, 102] width 45 height 18
click at [546, 145] on div "📩 Navigate – [DATE] Edition Draft Draft [DATE] Email Created with Sketch." at bounding box center [545, 121] width 274 height 57
